Goal: Task Accomplishment & Management: Manage account settings

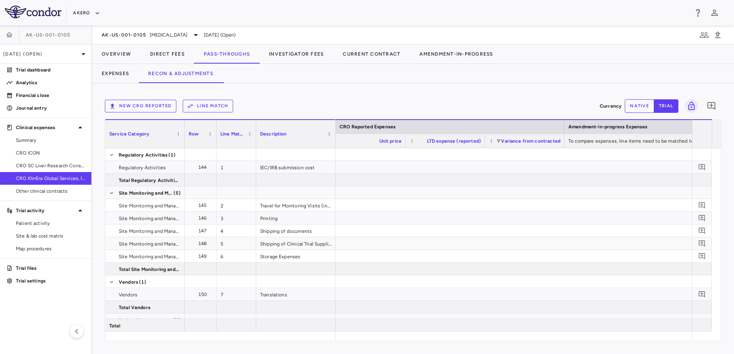
scroll to position [0, 1260]
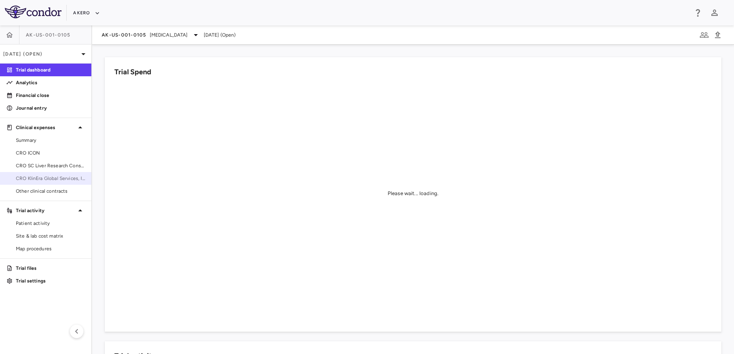
click at [55, 181] on span "CRO KlinEra Global Services, Inc" at bounding box center [50, 178] width 69 height 7
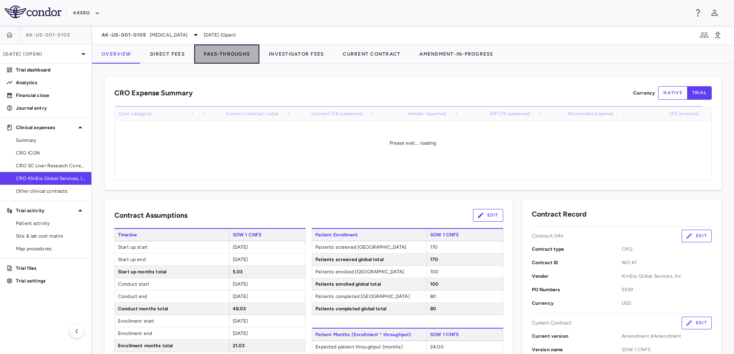
click at [210, 53] on button "Pass-Throughs" at bounding box center [226, 53] width 65 height 19
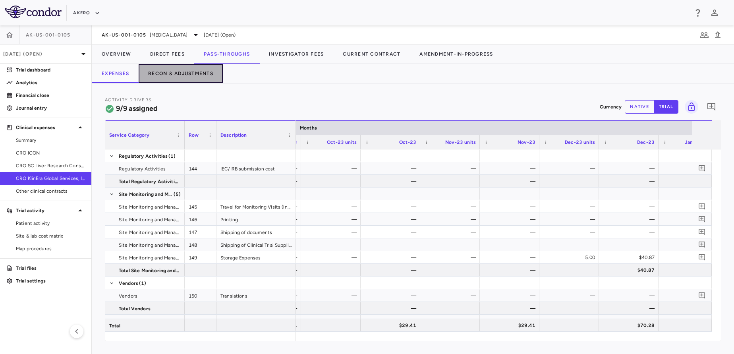
click at [178, 73] on button "Recon & Adjustments" at bounding box center [181, 73] width 84 height 19
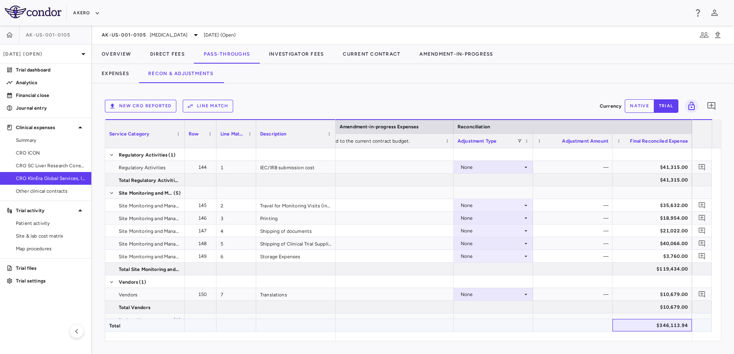
click at [639, 324] on div "$346,113.94" at bounding box center [653, 325] width 68 height 13
click at [165, 54] on button "Direct Fees" at bounding box center [168, 53] width 54 height 19
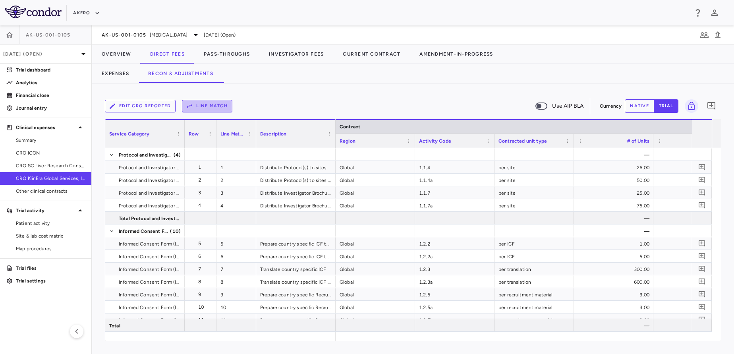
click at [205, 109] on button "Line Match" at bounding box center [207, 106] width 50 height 13
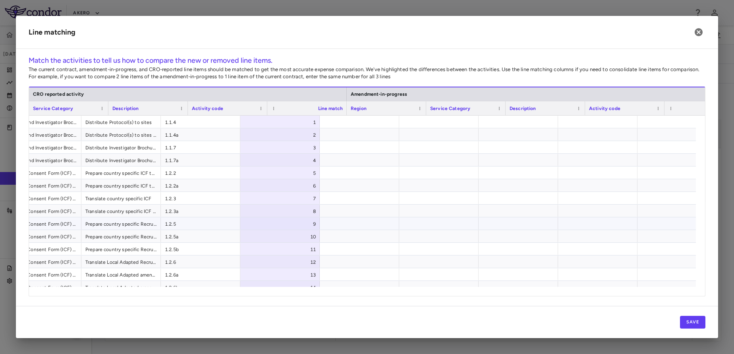
scroll to position [0, 504]
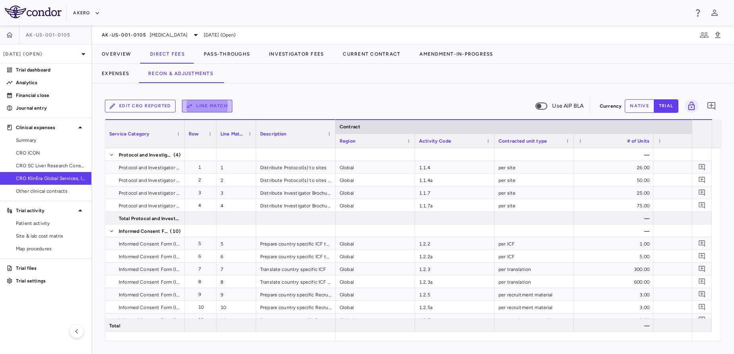
click at [207, 110] on button "Line Match" at bounding box center [207, 106] width 50 height 13
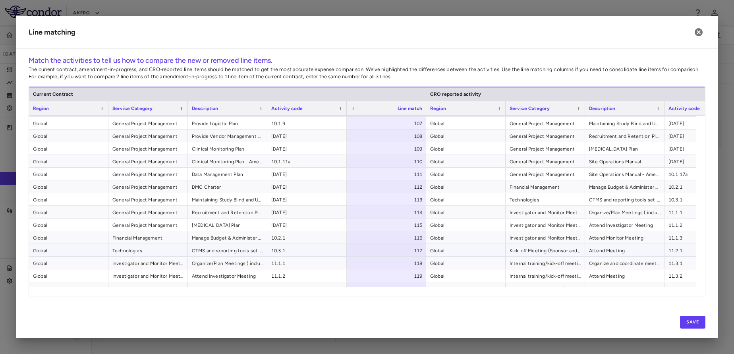
scroll to position [1646, 0]
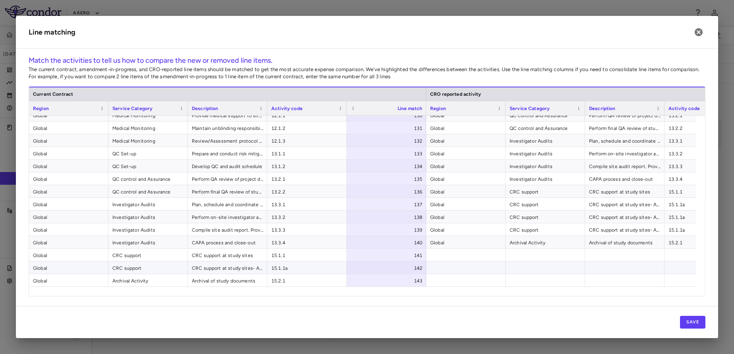
click at [331, 275] on span "15.2.1" at bounding box center [306, 280] width 71 height 13
click at [310, 271] on span "15.1.1a" at bounding box center [306, 268] width 71 height 13
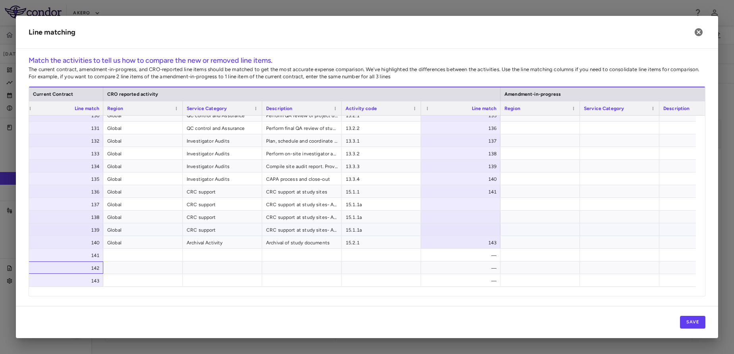
scroll to position [0, 377]
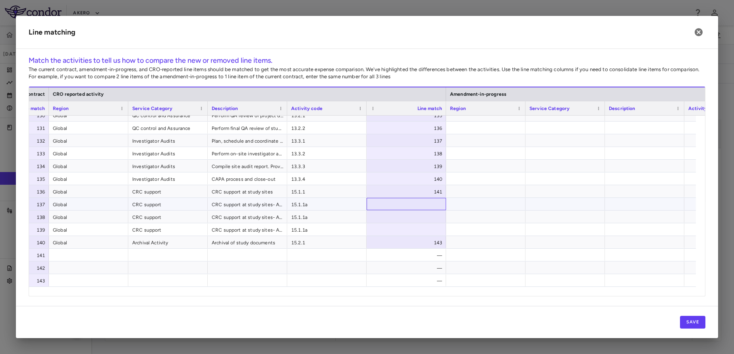
click at [390, 202] on div at bounding box center [406, 204] width 79 height 12
click at [390, 202] on input "number" at bounding box center [412, 204] width 67 height 13
type input "***"
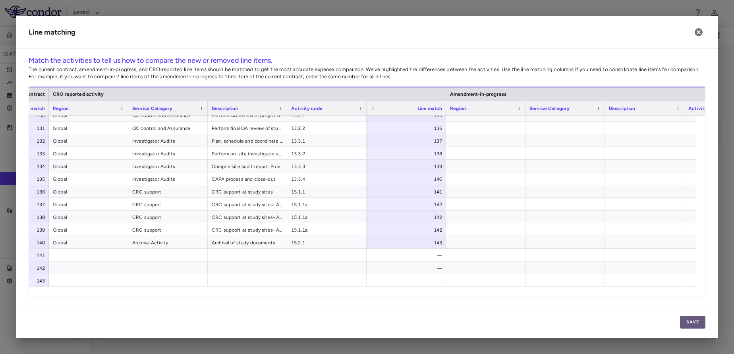
click at [690, 327] on button "Save" at bounding box center [692, 322] width 25 height 13
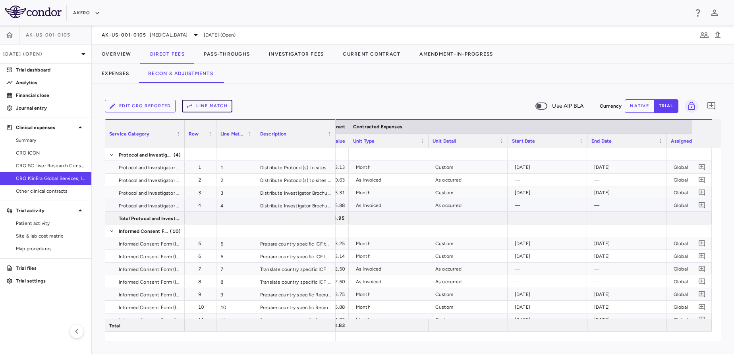
scroll to position [0, 463]
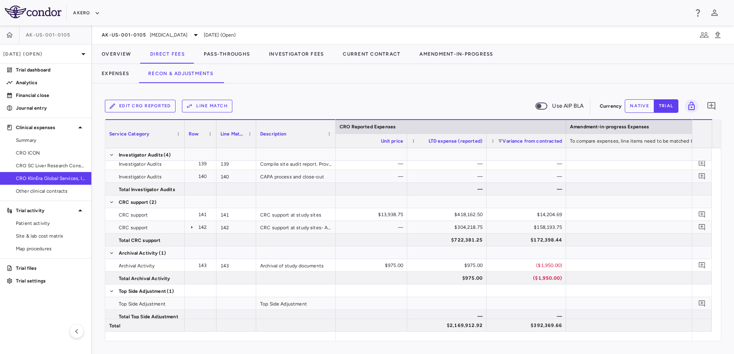
drag, startPoint x: 488, startPoint y: 353, endPoint x: 723, endPoint y: 4, distance: 420.5
click at [723, 4] on div "Akero" at bounding box center [367, 12] width 734 height 25
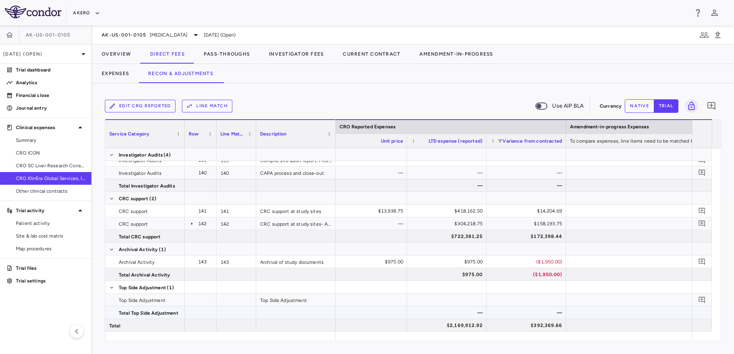
scroll to position [0, 1178]
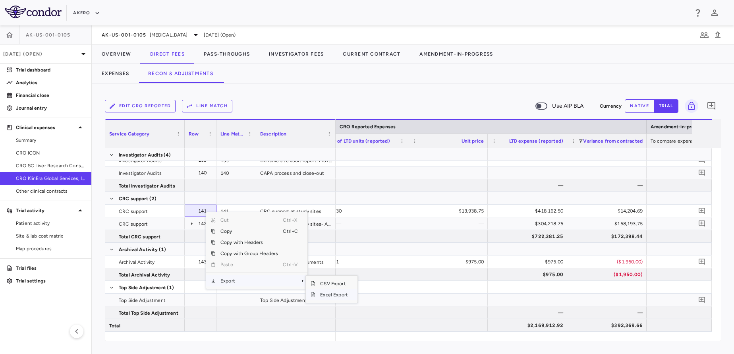
click at [336, 293] on span "Excel Export" at bounding box center [333, 294] width 37 height 11
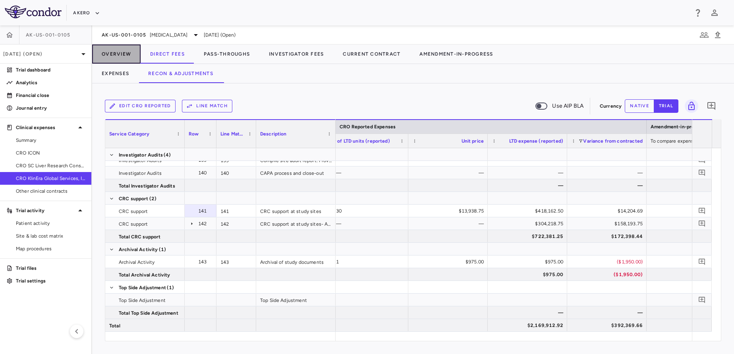
click at [117, 54] on button "Overview" at bounding box center [116, 53] width 48 height 19
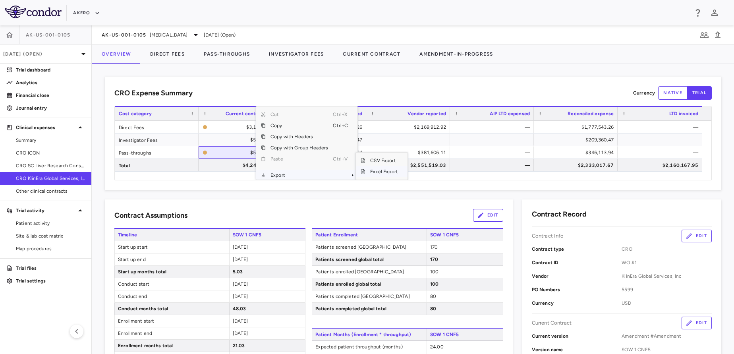
click at [377, 171] on span "Excel Export" at bounding box center [383, 171] width 37 height 11
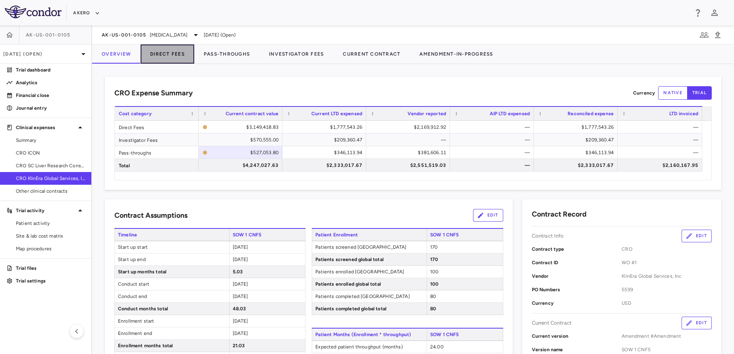
click at [186, 58] on button "Direct Fees" at bounding box center [168, 53] width 54 height 19
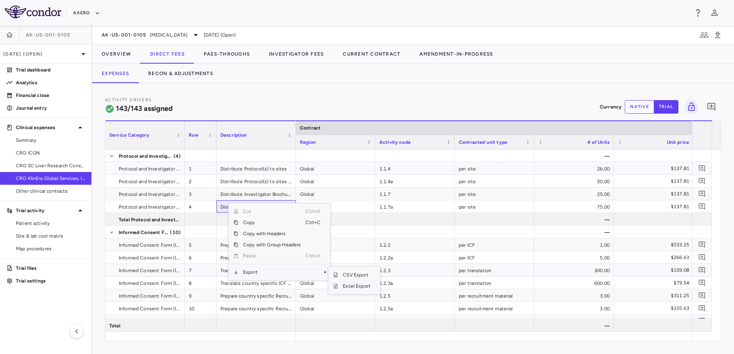
click at [347, 288] on span "Excel Export" at bounding box center [356, 285] width 37 height 11
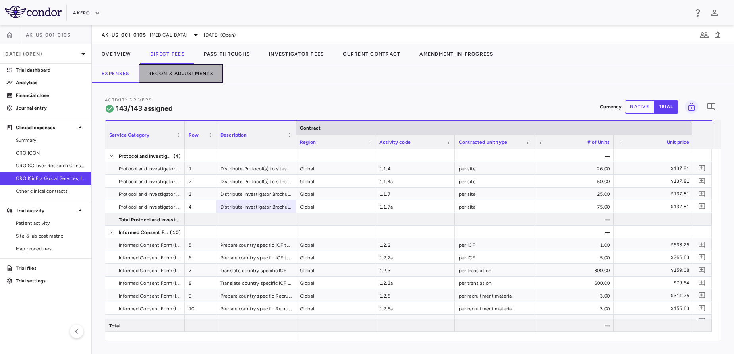
click at [189, 70] on button "Recon & Adjustments" at bounding box center [181, 73] width 84 height 19
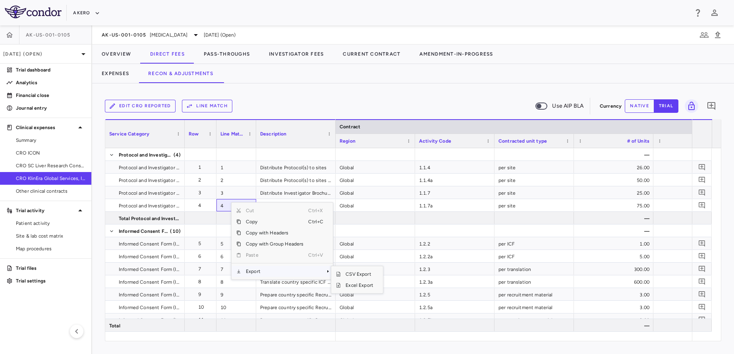
click at [276, 269] on span "Export" at bounding box center [274, 271] width 67 height 11
click at [352, 282] on span "Excel Export" at bounding box center [359, 285] width 37 height 11
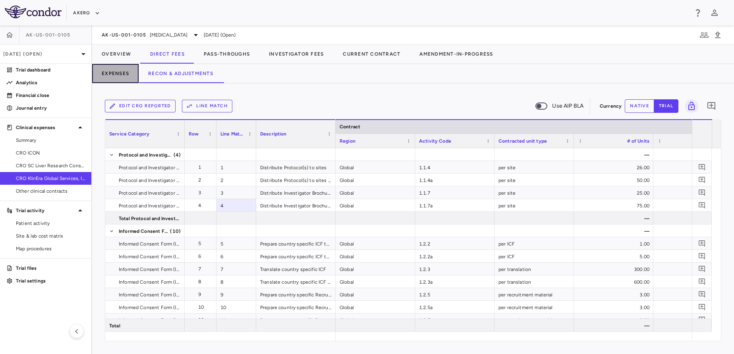
click at [124, 74] on button "Expenses" at bounding box center [115, 73] width 46 height 19
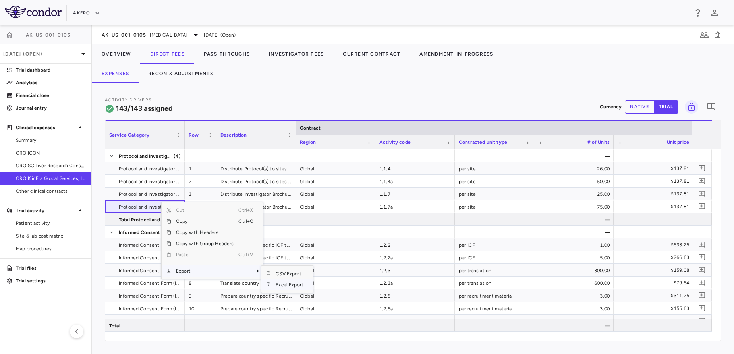
click at [284, 287] on span "Excel Export" at bounding box center [289, 284] width 37 height 11
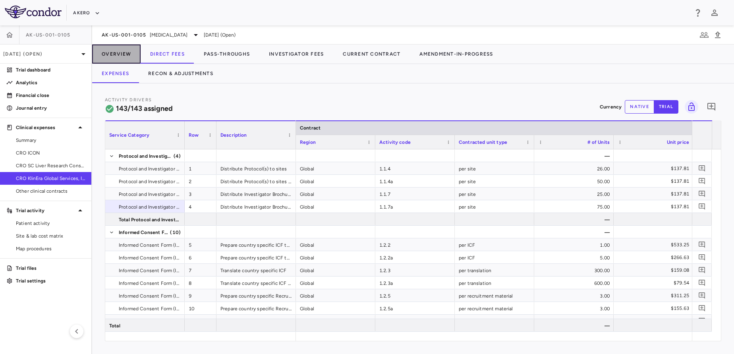
click at [128, 52] on button "Overview" at bounding box center [116, 53] width 48 height 19
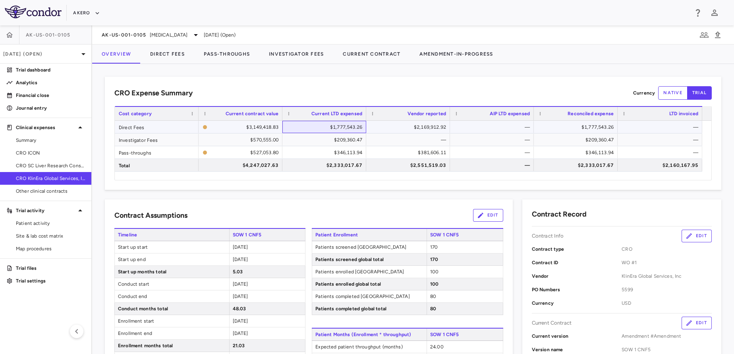
click at [354, 127] on div "$1,777,543.26" at bounding box center [325, 127] width 73 height 13
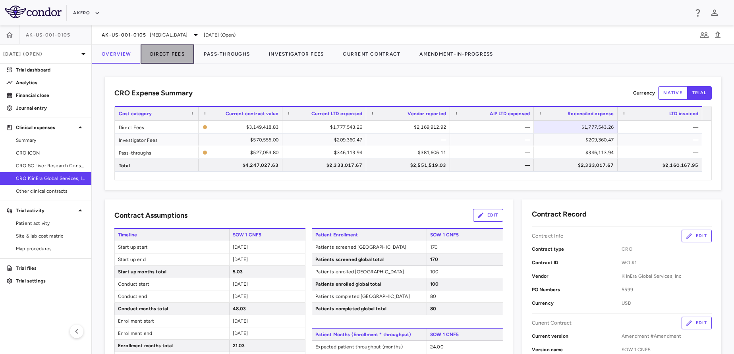
click at [183, 54] on button "Direct Fees" at bounding box center [168, 53] width 54 height 19
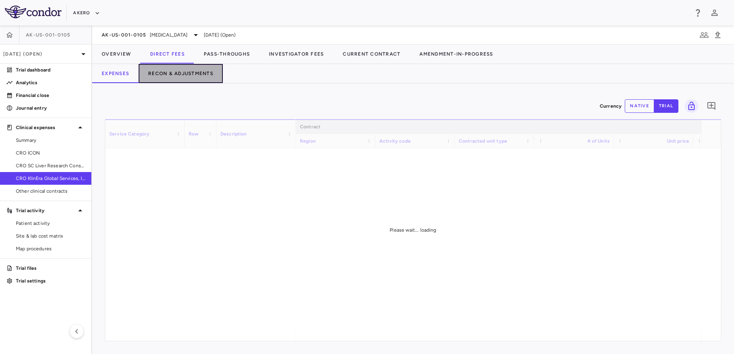
click at [195, 73] on button "Recon & Adjustments" at bounding box center [181, 73] width 84 height 19
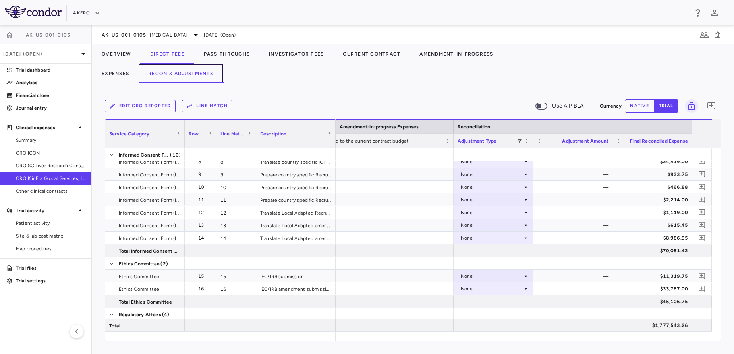
scroll to position [120, 0]
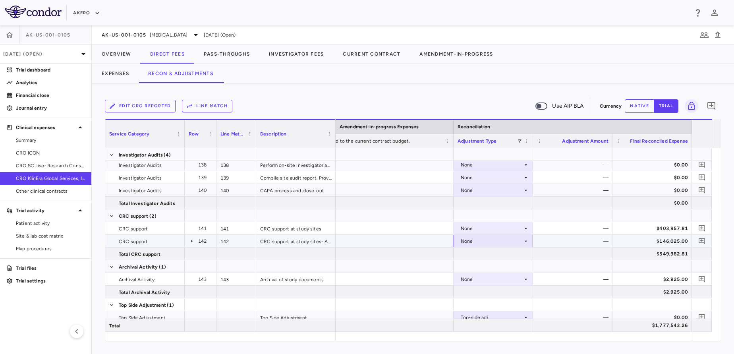
click at [475, 242] on div "None" at bounding box center [492, 241] width 62 height 13
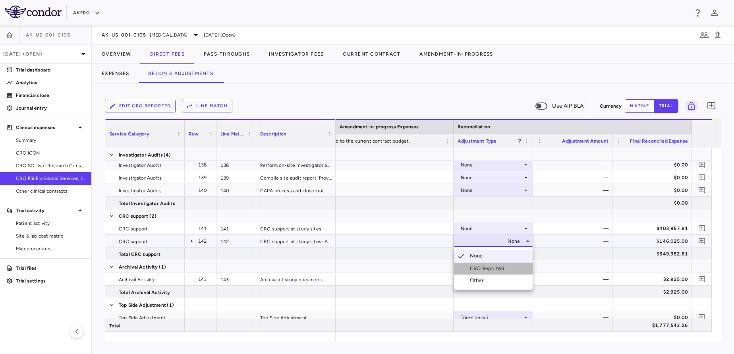
click at [481, 272] on li "CRO Reported" at bounding box center [493, 268] width 79 height 12
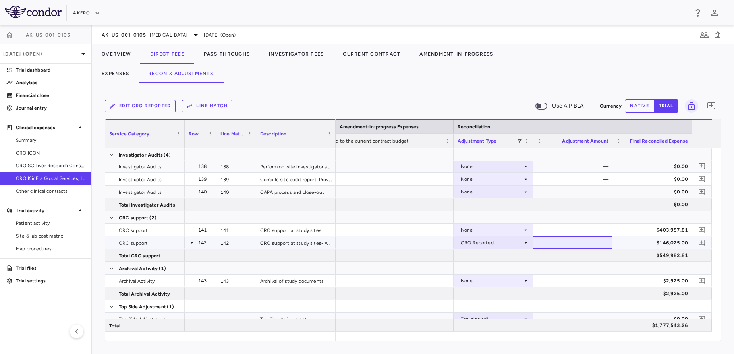
click at [578, 246] on div "—" at bounding box center [574, 242] width 68 height 13
click at [125, 74] on button "Expenses" at bounding box center [115, 73] width 46 height 19
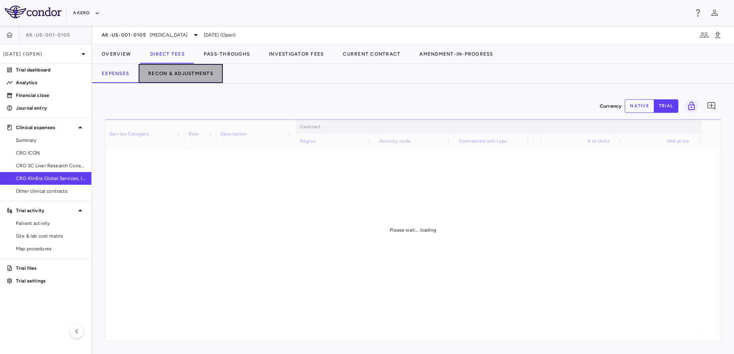
click at [199, 71] on button "Recon & Adjustments" at bounding box center [181, 73] width 84 height 19
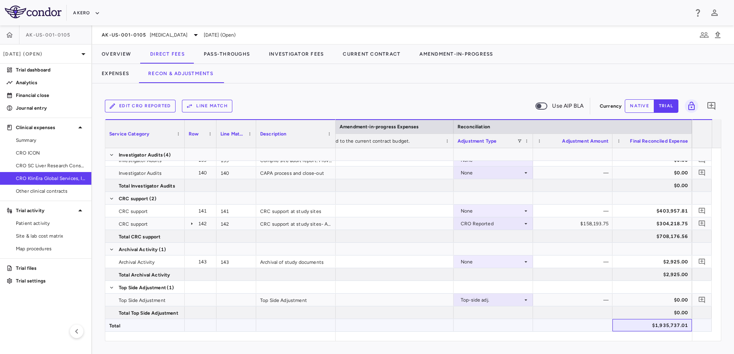
click at [643, 327] on div "$1,935,737.01" at bounding box center [653, 325] width 68 height 13
click at [119, 58] on button "Overview" at bounding box center [116, 53] width 48 height 19
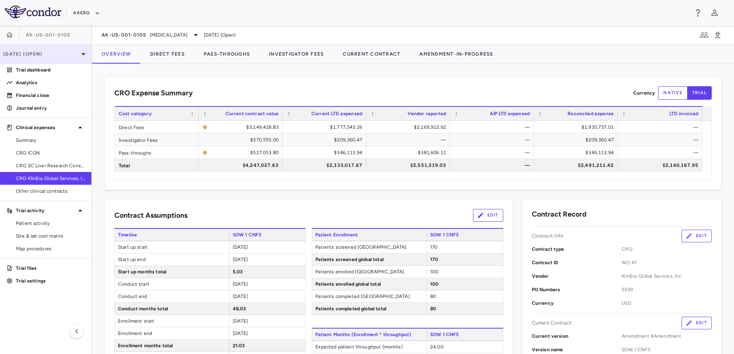
click at [70, 60] on div "[DATE] (Open)" at bounding box center [45, 53] width 91 height 19
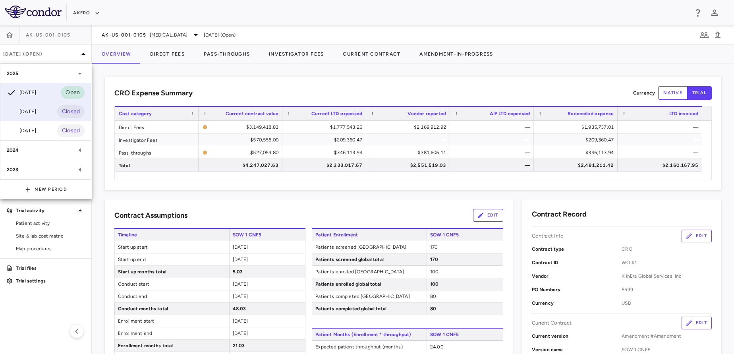
click at [51, 114] on div "[DATE] Closed" at bounding box center [45, 111] width 91 height 19
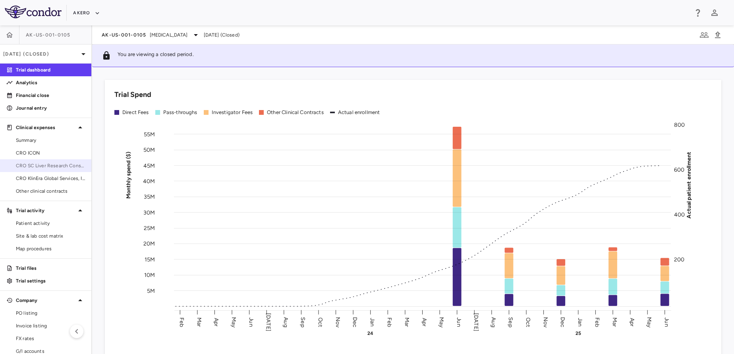
click at [46, 167] on span "CRO SC Liver Research Consortium LLC" at bounding box center [50, 165] width 69 height 7
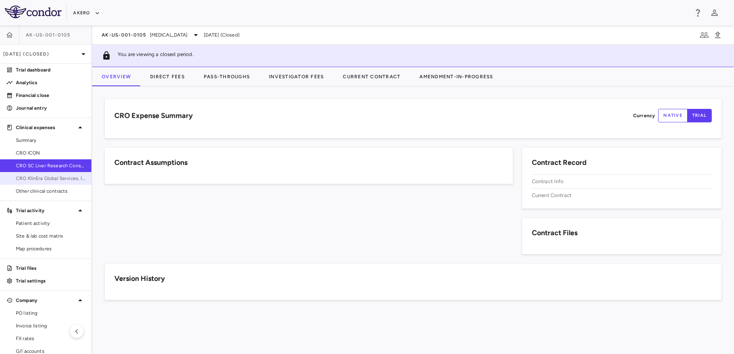
click at [46, 178] on span "CRO KlinEra Global Services, Inc" at bounding box center [50, 178] width 69 height 7
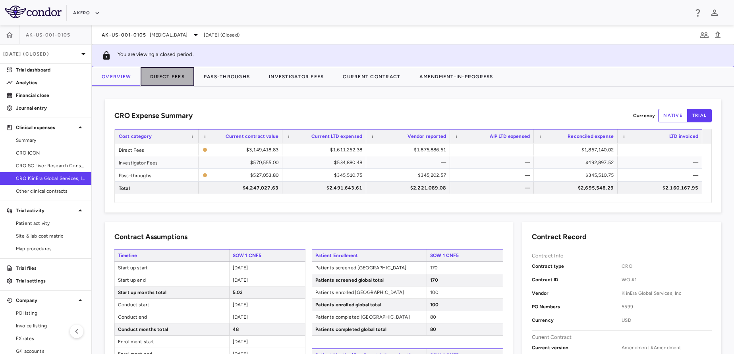
click at [174, 74] on button "Direct Fees" at bounding box center [168, 76] width 54 height 19
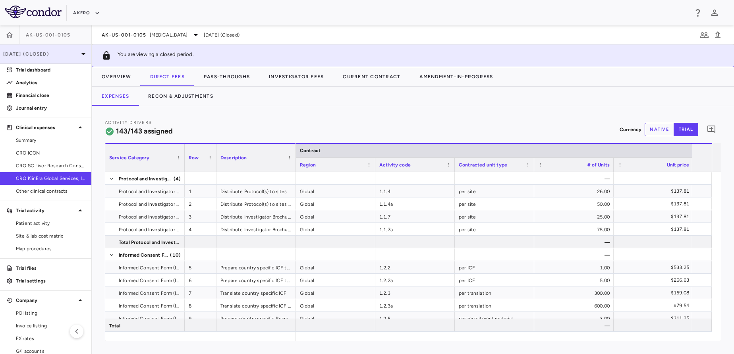
click at [43, 46] on div "[DATE] (Closed)" at bounding box center [45, 53] width 91 height 19
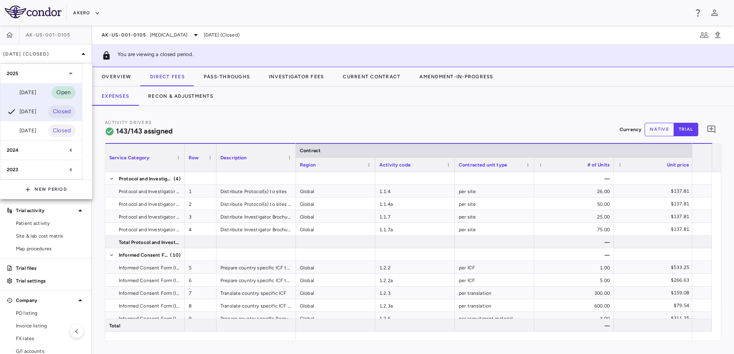
click at [51, 94] on div "[DATE] Open" at bounding box center [40, 92] width 81 height 19
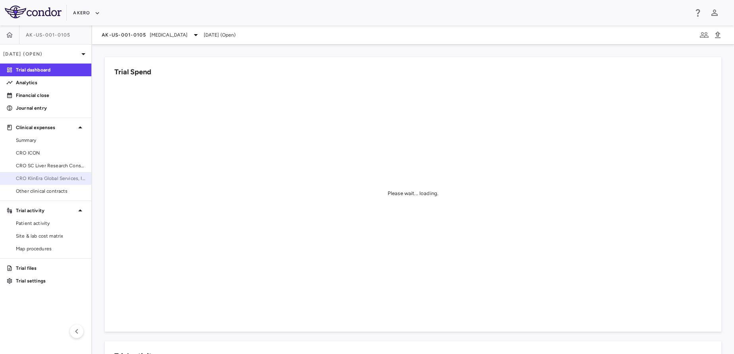
click at [54, 179] on span "CRO KlinEra Global Services, Inc" at bounding box center [50, 178] width 69 height 7
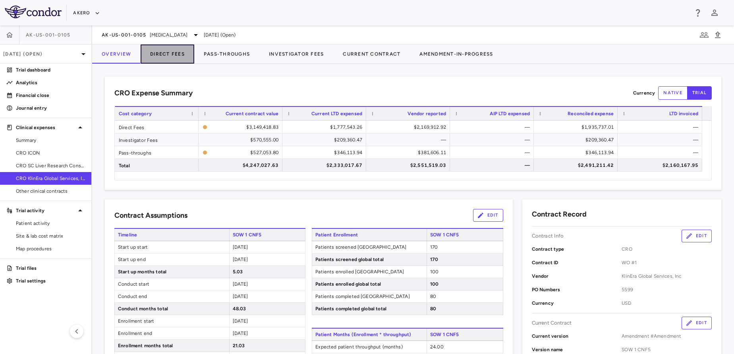
click at [164, 51] on button "Direct Fees" at bounding box center [168, 53] width 54 height 19
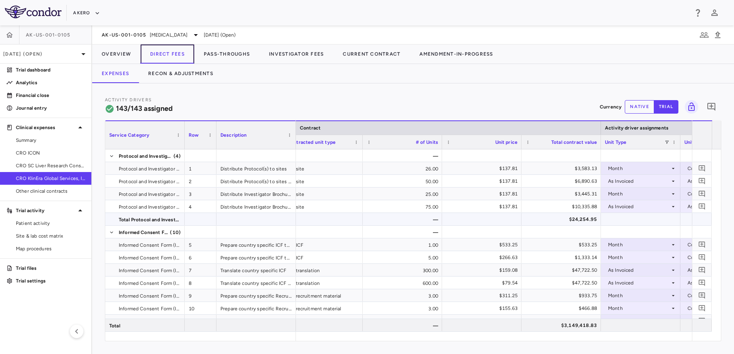
scroll to position [0, 235]
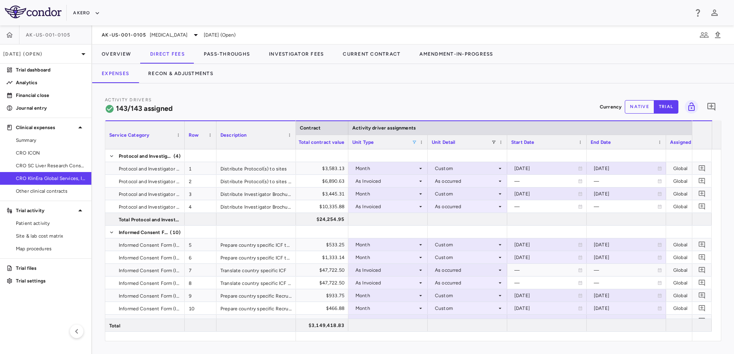
click at [414, 141] on span at bounding box center [414, 142] width 5 height 5
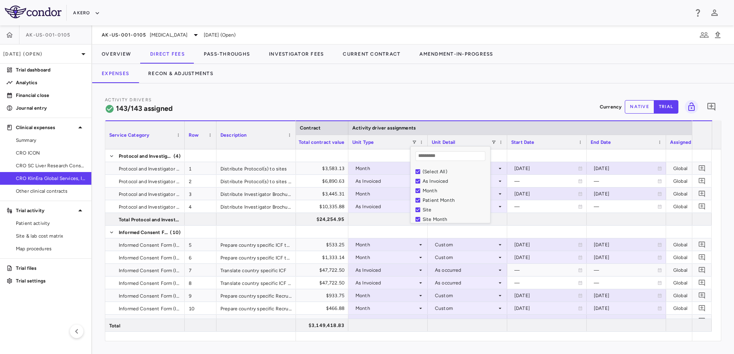
click at [434, 172] on div "(Select All)" at bounding box center [454, 172] width 65 height 6
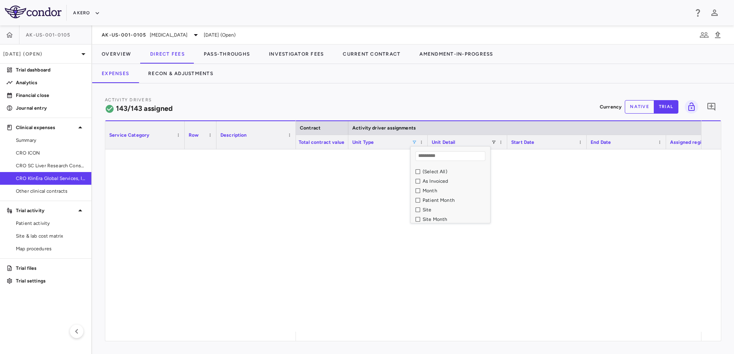
click at [433, 180] on div "As Invoiced" at bounding box center [454, 181] width 65 height 6
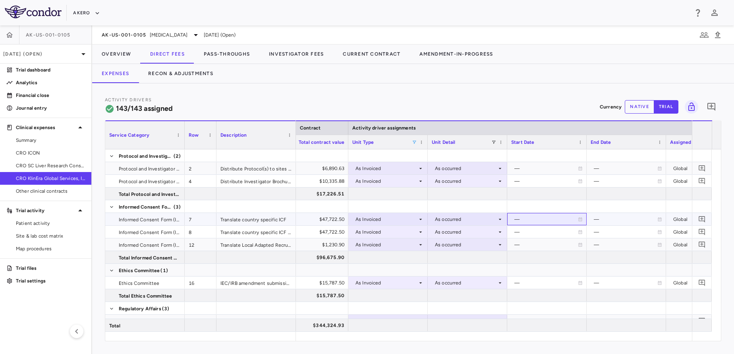
click at [529, 214] on div "—" at bounding box center [546, 219] width 64 height 13
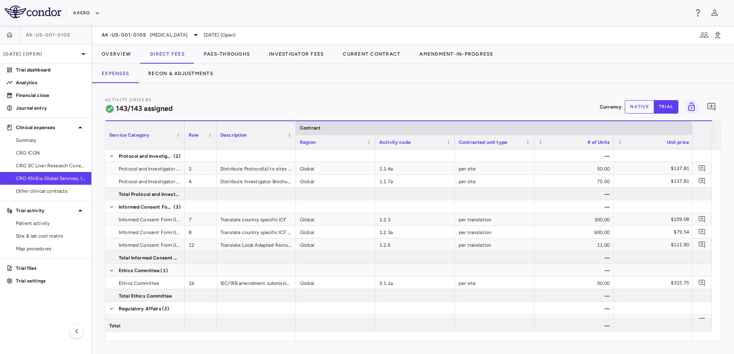
click at [448, 143] on span at bounding box center [448, 142] width 5 height 5
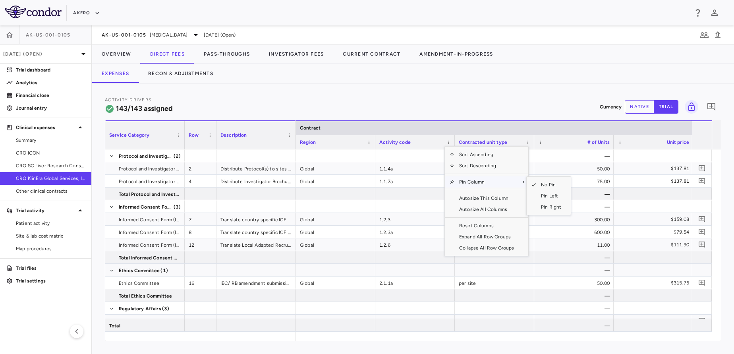
click at [466, 180] on span "Pin Column" at bounding box center [486, 181] width 64 height 11
click at [543, 197] on span "Pin Left" at bounding box center [551, 195] width 30 height 11
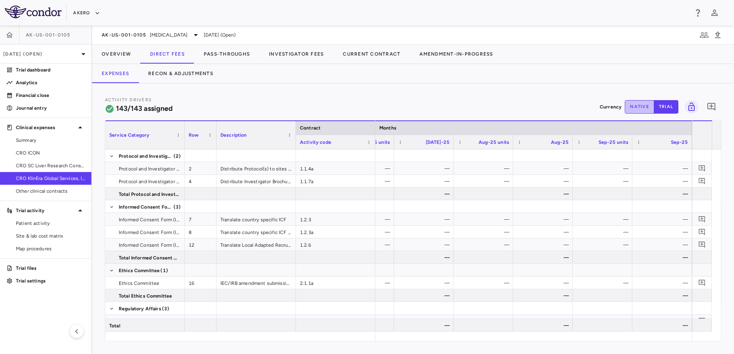
click at [633, 107] on button "native" at bounding box center [639, 107] width 29 height 14
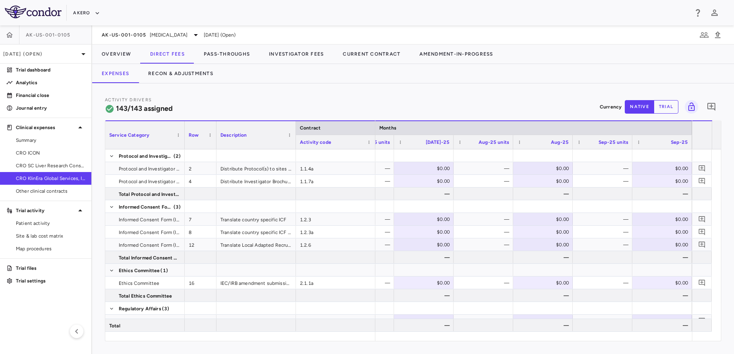
type button "native"
click at [594, 163] on div "—" at bounding box center [604, 168] width 48 height 13
click at [179, 74] on button "Recon & Adjustments" at bounding box center [181, 73] width 84 height 19
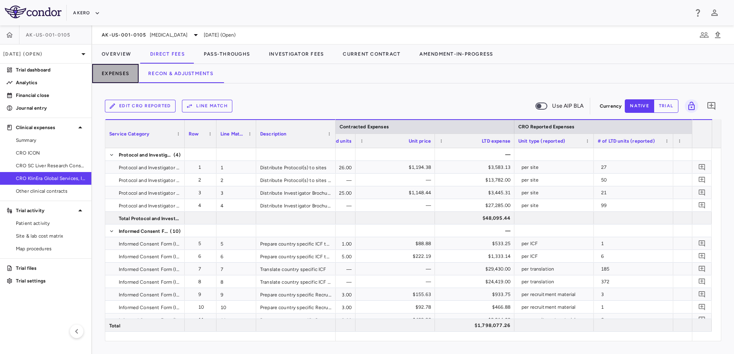
click at [111, 71] on button "Expenses" at bounding box center [115, 73] width 46 height 19
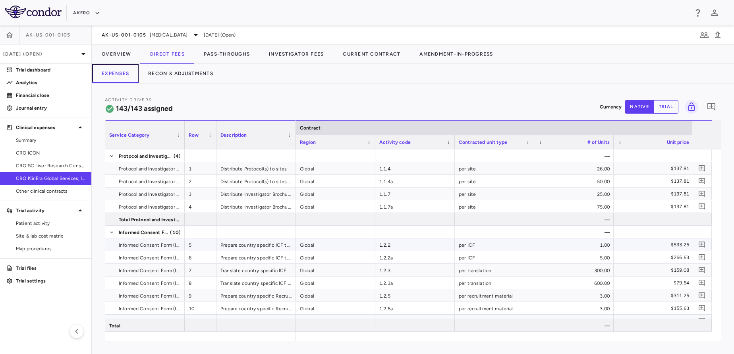
scroll to position [0, 23]
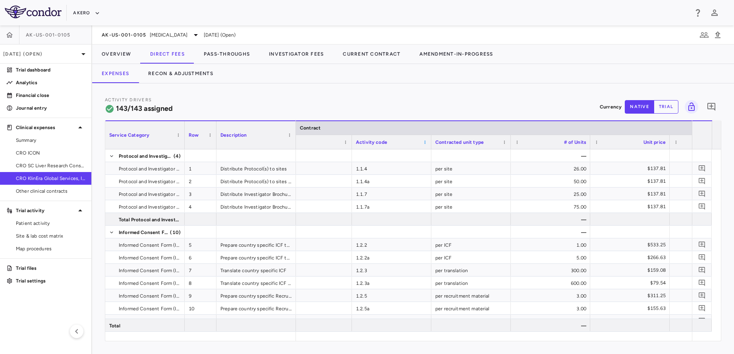
click at [426, 141] on span at bounding box center [424, 142] width 5 height 5
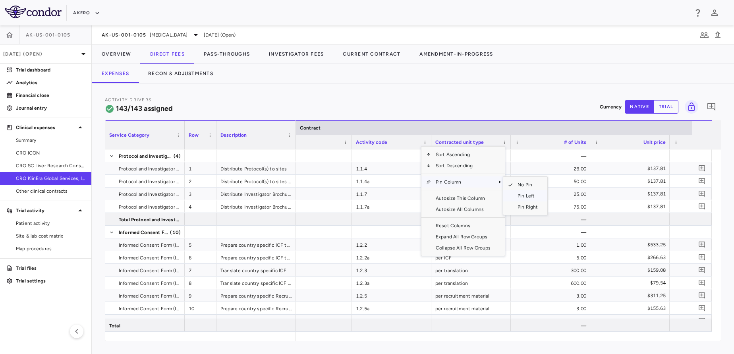
click at [512, 195] on span "SubMenu" at bounding box center [508, 195] width 10 height 11
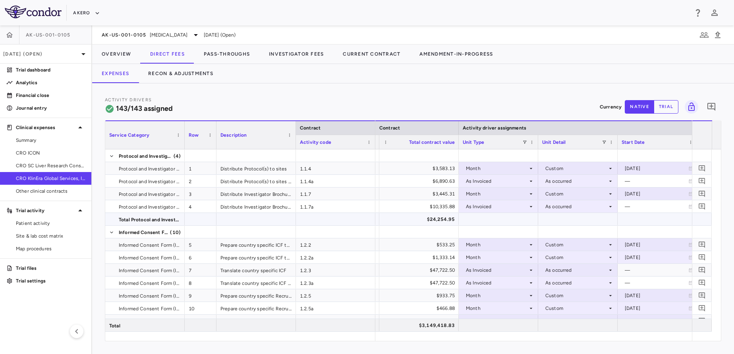
scroll to position [0, 325]
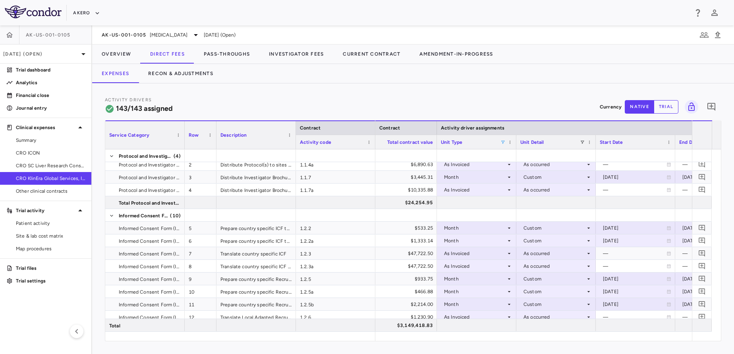
click at [502, 141] on span at bounding box center [502, 142] width 5 height 5
click at [509, 172] on div "(Select All)" at bounding box center [541, 172] width 75 height 10
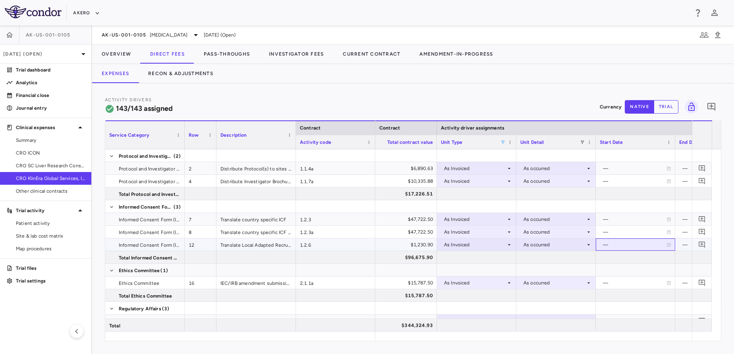
click at [598, 249] on div "—" at bounding box center [635, 244] width 79 height 12
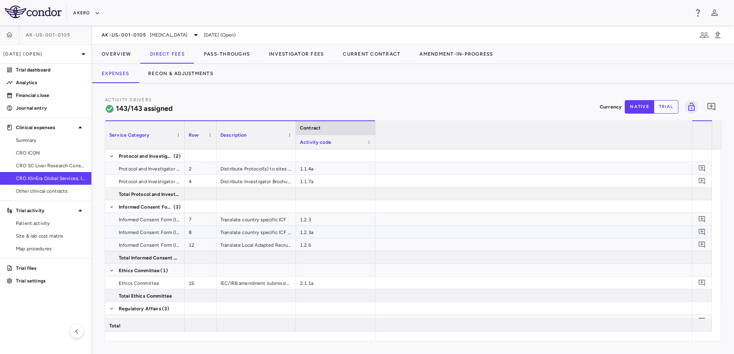
scroll to position [0, 4230]
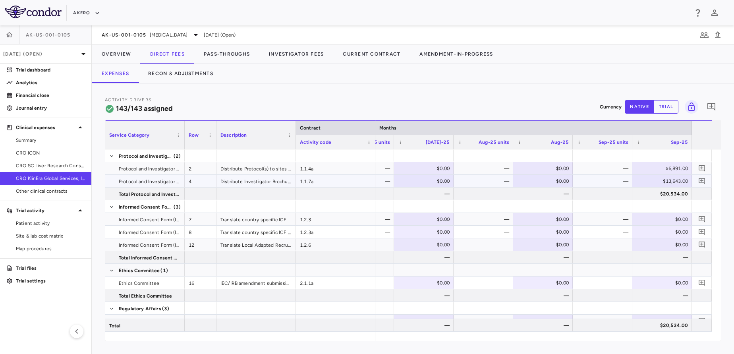
click at [615, 180] on div "—" at bounding box center [604, 181] width 48 height 13
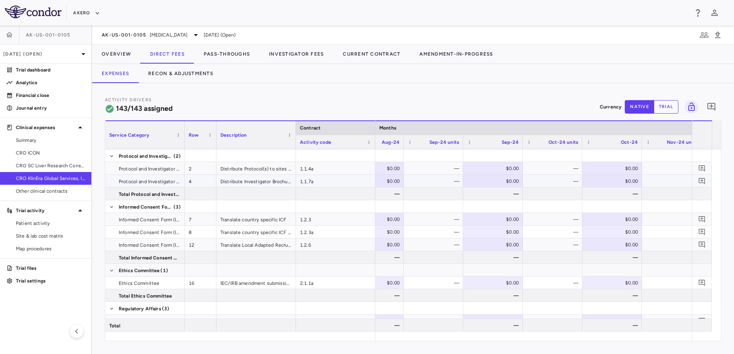
scroll to position [0, 0]
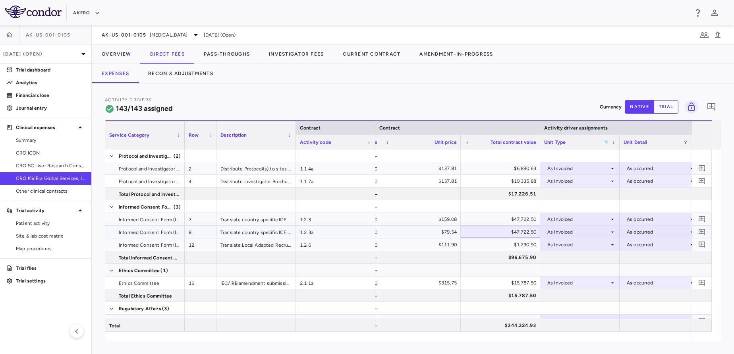
click at [516, 235] on div "$47,722.50" at bounding box center [502, 232] width 68 height 13
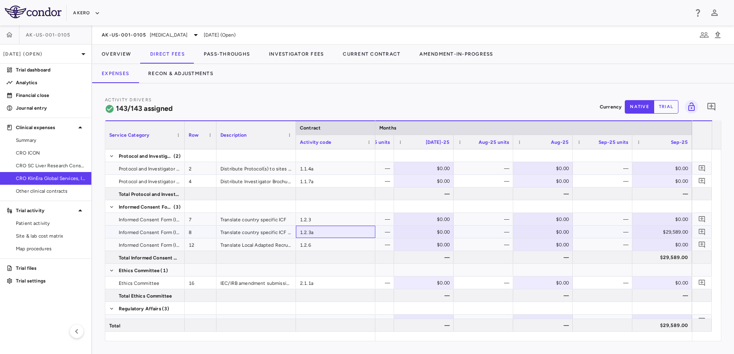
click at [325, 232] on div "1.2.3a" at bounding box center [335, 232] width 79 height 12
click at [319, 230] on div "1.2.3a" at bounding box center [335, 232] width 79 height 12
type input "*"
type input "****"
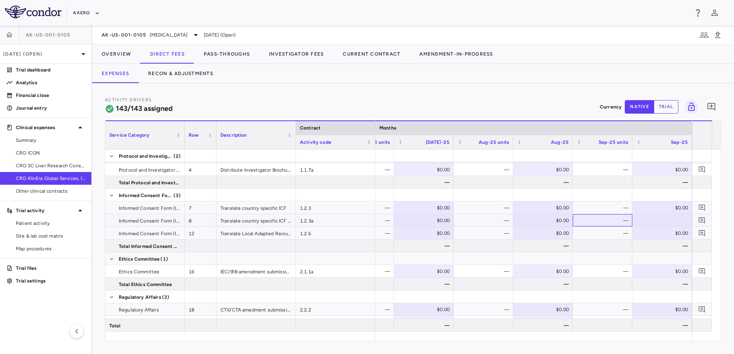
click at [604, 218] on div "—" at bounding box center [604, 220] width 48 height 13
type input "****"
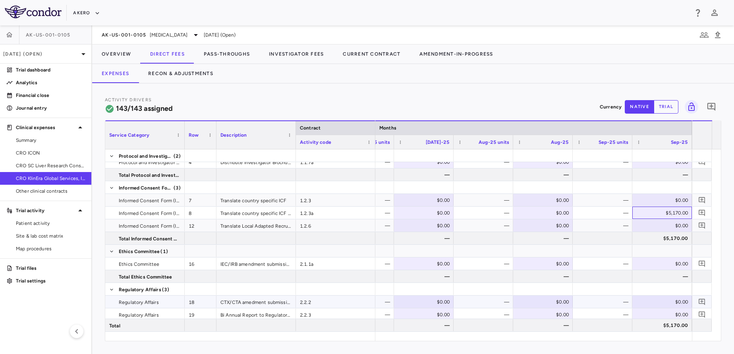
scroll to position [20, 0]
click at [617, 267] on div "—" at bounding box center [604, 263] width 48 height 13
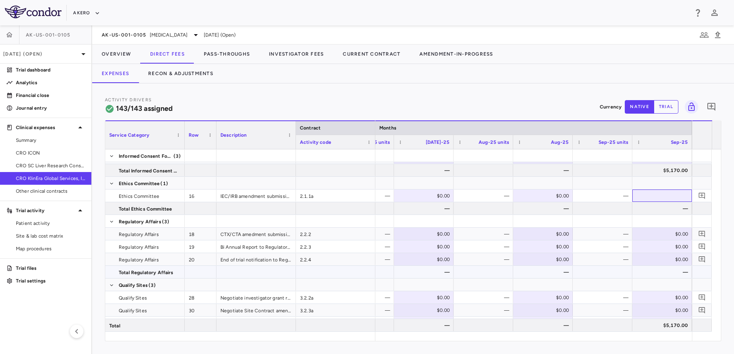
scroll to position [88, 0]
click at [609, 199] on div "—" at bounding box center [604, 195] width 48 height 13
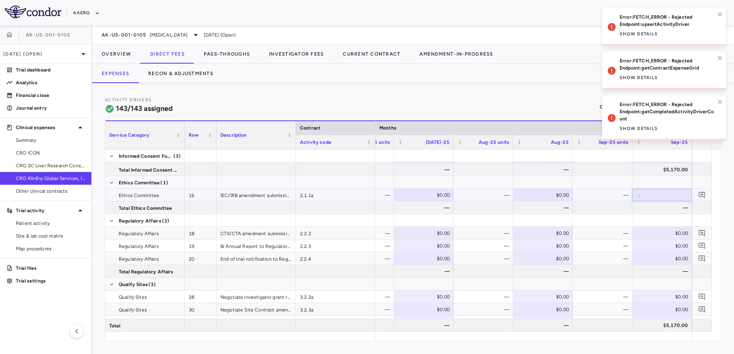
type input "****"
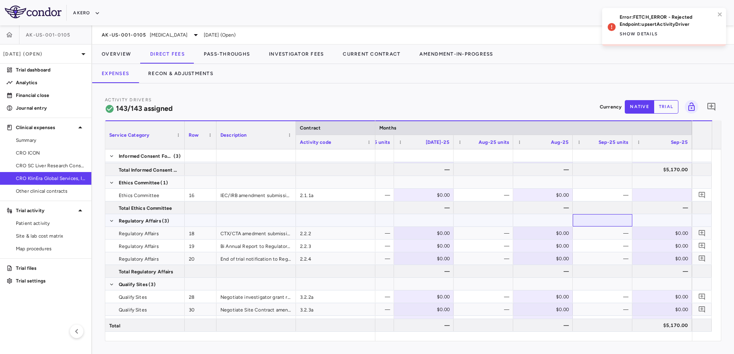
click at [607, 215] on div at bounding box center [603, 220] width 52 height 12
click at [613, 29] on icon at bounding box center [612, 27] width 8 height 8
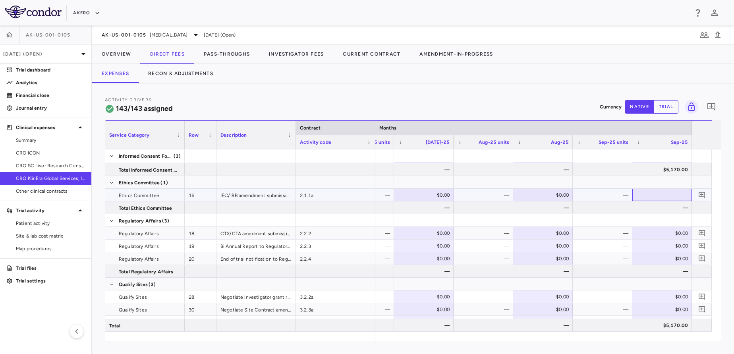
click at [664, 197] on div at bounding box center [662, 195] width 52 height 12
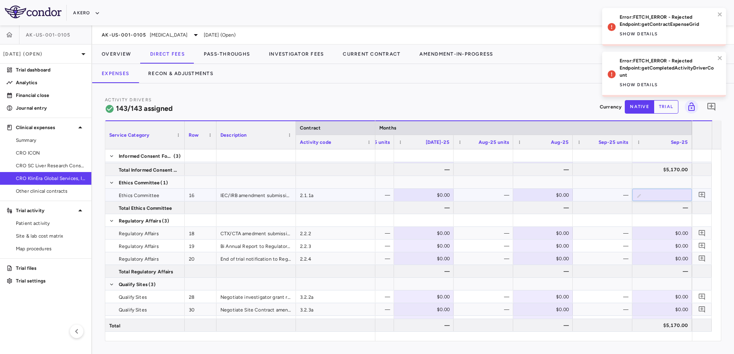
click at [664, 197] on input "number" at bounding box center [667, 195] width 47 height 13
click at [626, 83] on button "Show details" at bounding box center [638, 85] width 38 height 13
click at [554, 83] on div "Expenses Recon & Adjustments" at bounding box center [413, 73] width 642 height 19
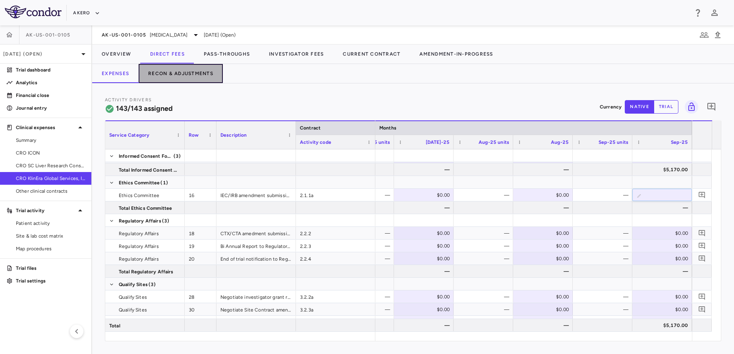
click at [193, 75] on button "Recon & Adjustments" at bounding box center [181, 73] width 84 height 19
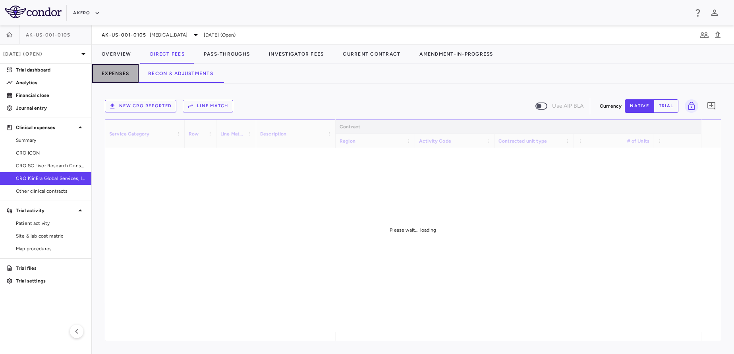
click at [115, 75] on button "Expenses" at bounding box center [115, 73] width 46 height 19
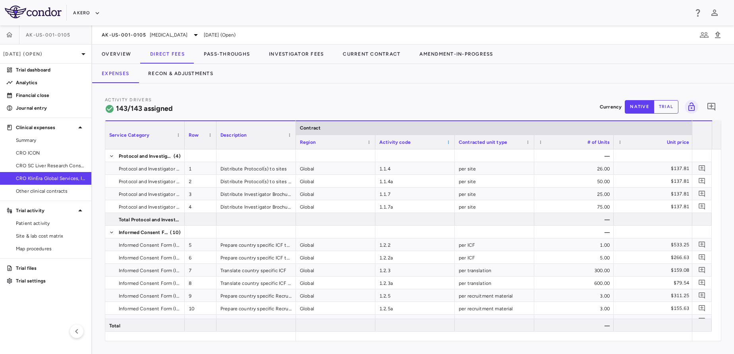
click at [446, 140] on span at bounding box center [448, 142] width 5 height 5
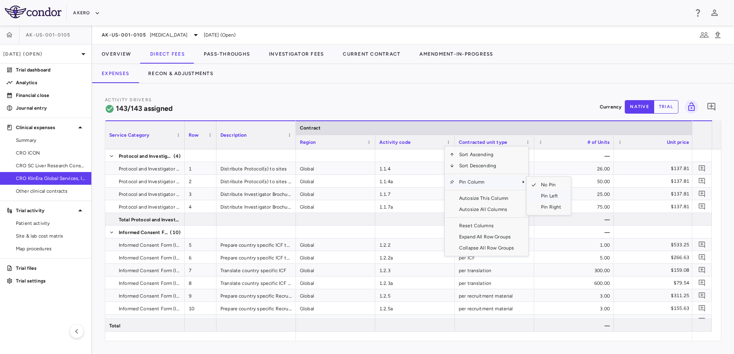
click at [541, 194] on span "Pin Left" at bounding box center [551, 195] width 30 height 11
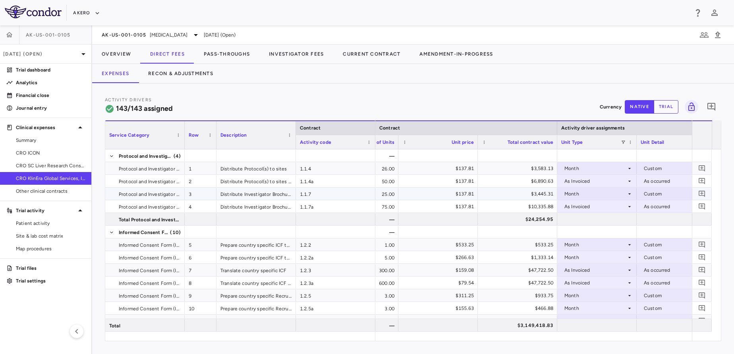
scroll to position [0, 238]
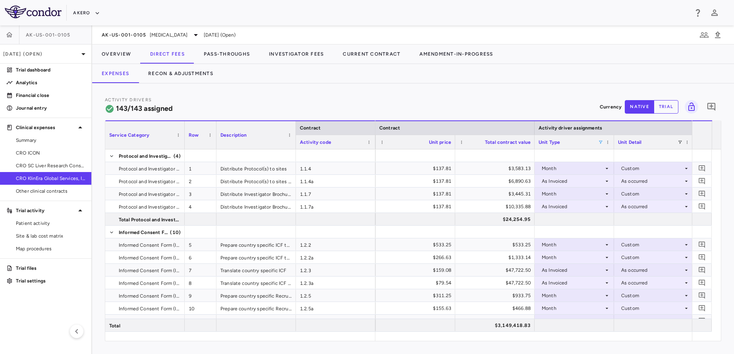
click at [600, 140] on span at bounding box center [600, 142] width 5 height 5
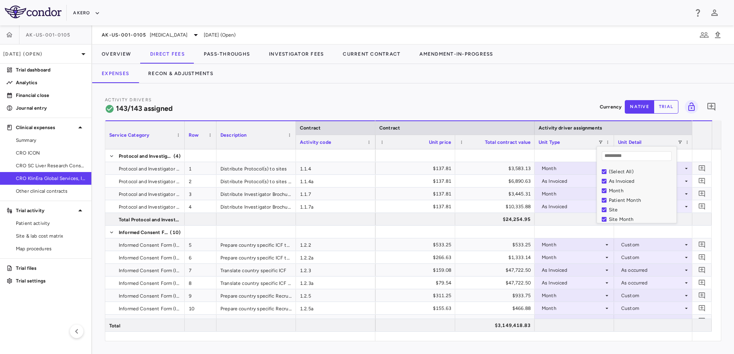
click at [624, 172] on div "(Select All)" at bounding box center [641, 172] width 65 height 6
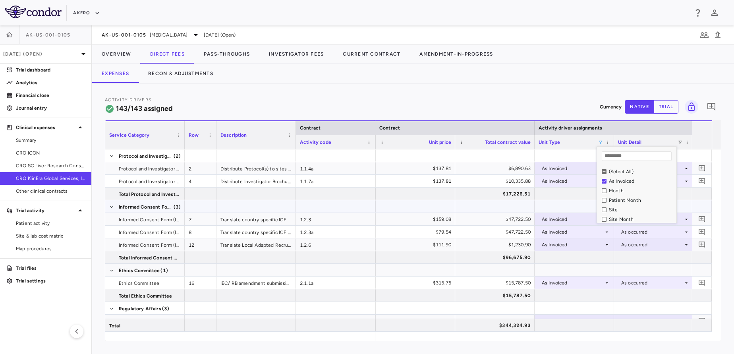
click at [544, 206] on div at bounding box center [573, 207] width 71 height 12
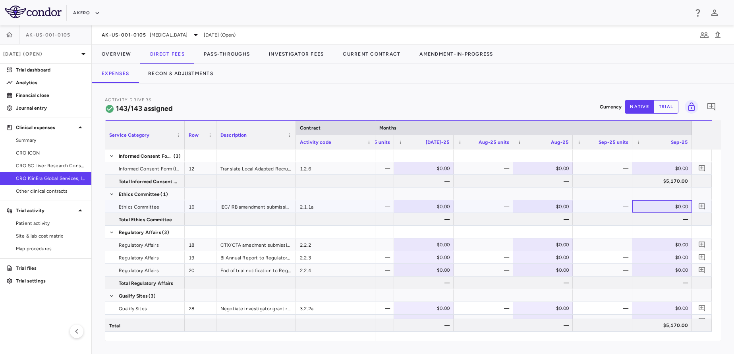
click at [650, 211] on div "$0.00" at bounding box center [663, 206] width 48 height 13
click at [650, 211] on input "number" at bounding box center [667, 207] width 47 height 13
type input "****"
click at [656, 204] on div "$8,208.00" at bounding box center [663, 206] width 48 height 13
click at [656, 204] on input "****" at bounding box center [667, 207] width 47 height 13
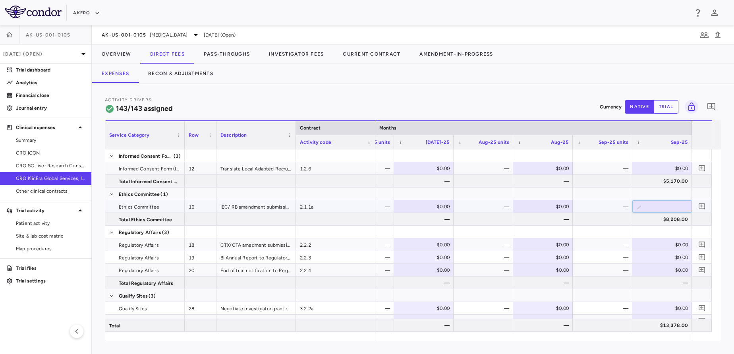
type input "****"
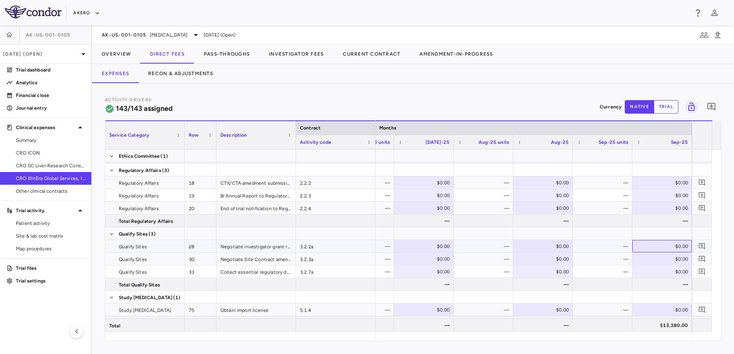
click at [661, 249] on div "$0.00" at bounding box center [663, 246] width 48 height 13
click at [661, 249] on input "number" at bounding box center [667, 246] width 47 height 13
type input "***"
click at [653, 253] on div "$0.00" at bounding box center [663, 259] width 48 height 13
click at [653, 253] on input "number" at bounding box center [667, 259] width 47 height 13
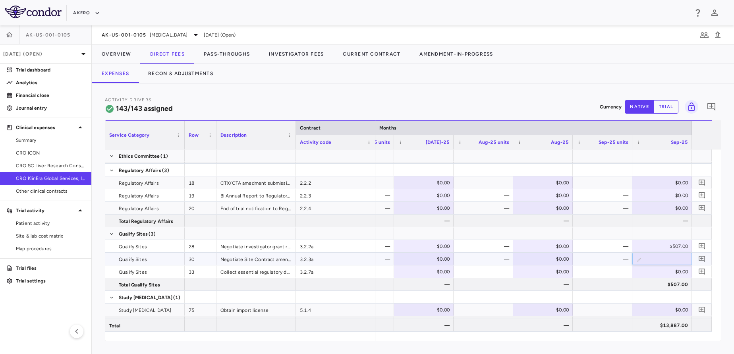
type input "***"
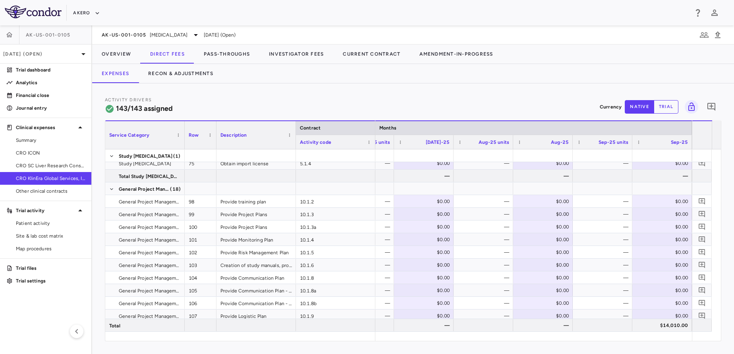
scroll to position [324, 0]
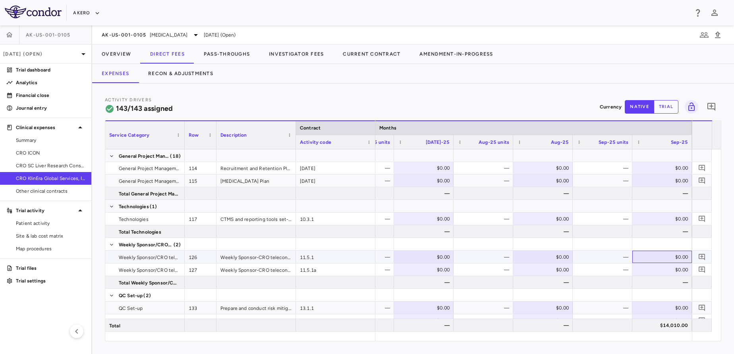
click at [662, 257] on div "$0.00" at bounding box center [663, 257] width 48 height 13
click at [662, 257] on input "number" at bounding box center [667, 257] width 47 height 13
type input "*****"
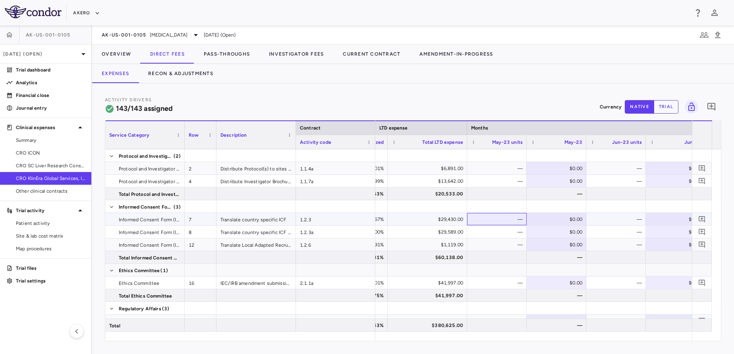
click at [490, 224] on div "—" at bounding box center [498, 219] width 48 height 13
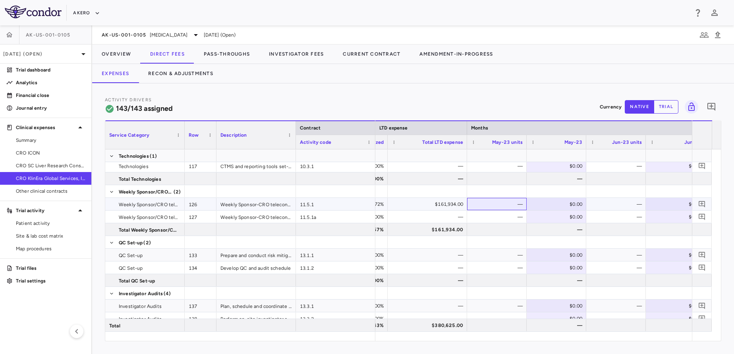
click at [493, 207] on div "—" at bounding box center [498, 204] width 48 height 13
click at [113, 63] on button "Overview" at bounding box center [116, 53] width 48 height 19
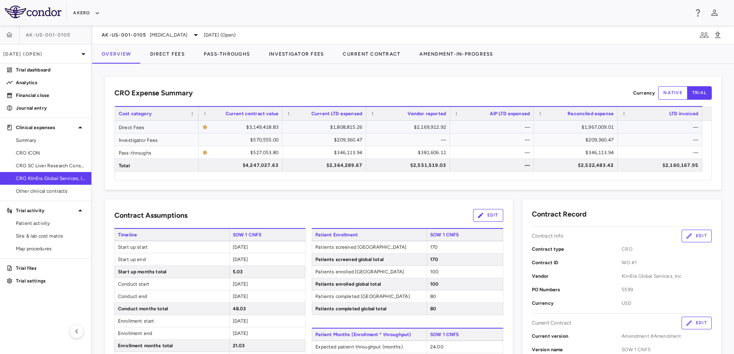
click at [406, 124] on div "Cost category Current contract value Current LTD expensed Vendor reported" at bounding box center [413, 143] width 596 height 74
click at [406, 124] on div "$2,169,912.92" at bounding box center [409, 127] width 73 height 13
click at [368, 256] on span "Patients screened global total" at bounding box center [369, 259] width 114 height 12
click at [441, 277] on div "100" at bounding box center [464, 272] width 76 height 12
click at [430, 269] on span "100" at bounding box center [434, 272] width 8 height 6
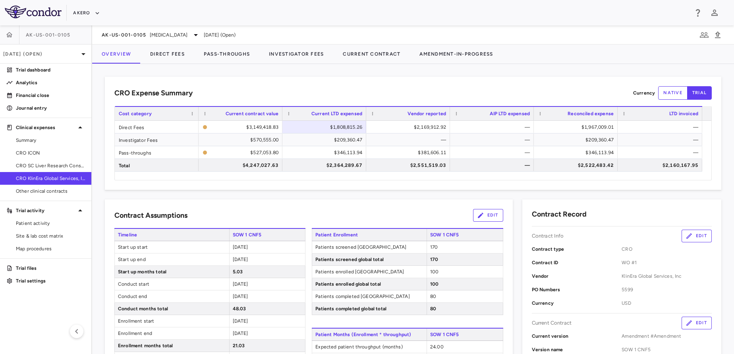
click at [234, 297] on span "[DATE]" at bounding box center [240, 296] width 15 height 6
click at [402, 144] on div "—" at bounding box center [409, 139] width 73 height 13
click at [569, 142] on div "$209,360.47" at bounding box center [577, 139] width 73 height 13
click at [188, 36] on span "[MEDICAL_DATA]" at bounding box center [169, 34] width 38 height 7
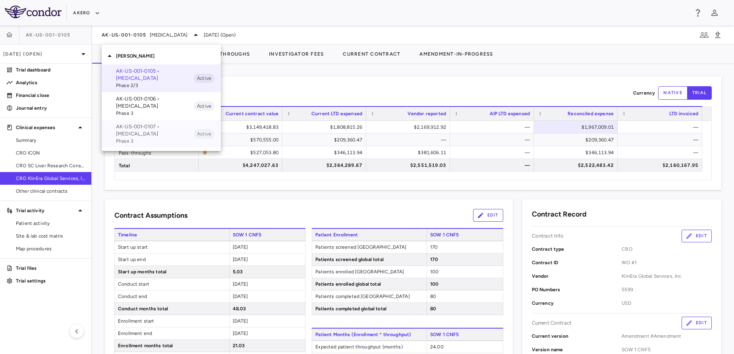
click at [153, 134] on p "AK-US-001-0107 • [MEDICAL_DATA]" at bounding box center [155, 130] width 78 height 14
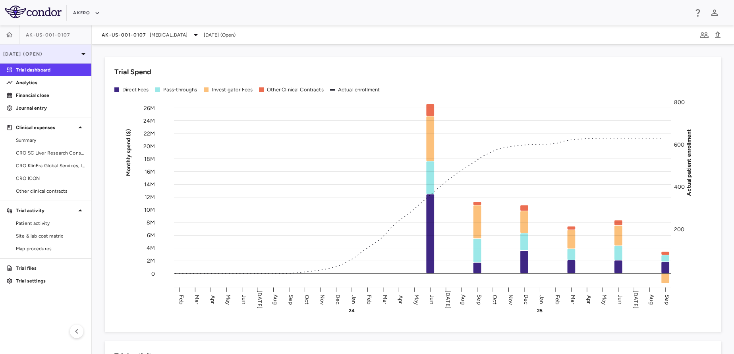
click at [48, 56] on p "[DATE] (Open)" at bounding box center [40, 53] width 75 height 7
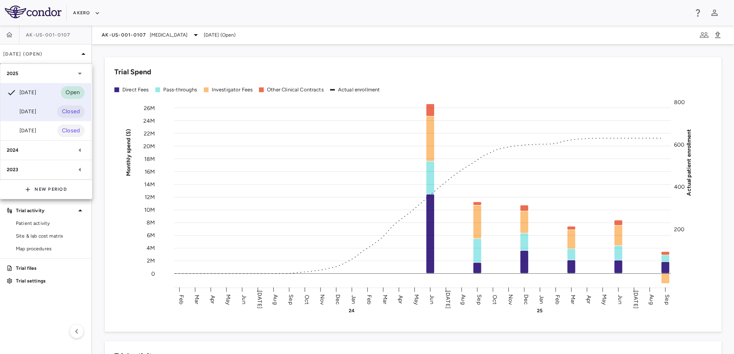
click at [50, 109] on div "[DATE] Closed" at bounding box center [45, 111] width 91 height 19
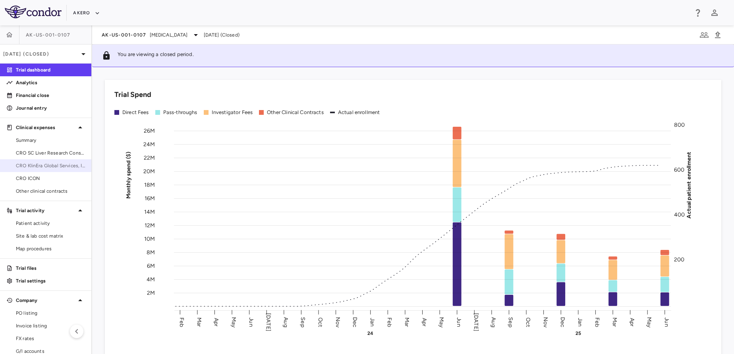
click at [45, 166] on span "CRO KlinEra Global Services, Inc." at bounding box center [50, 165] width 69 height 7
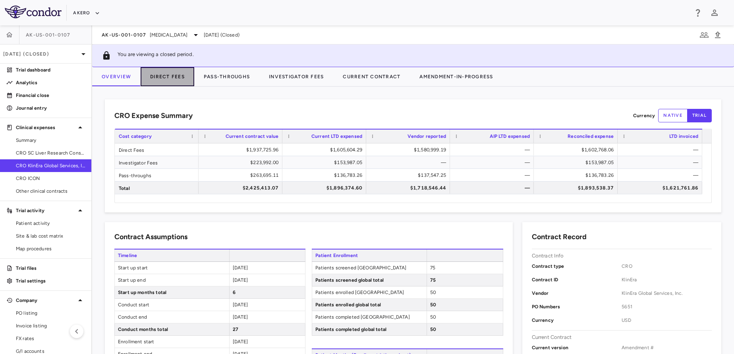
click at [181, 77] on button "Direct Fees" at bounding box center [168, 76] width 54 height 19
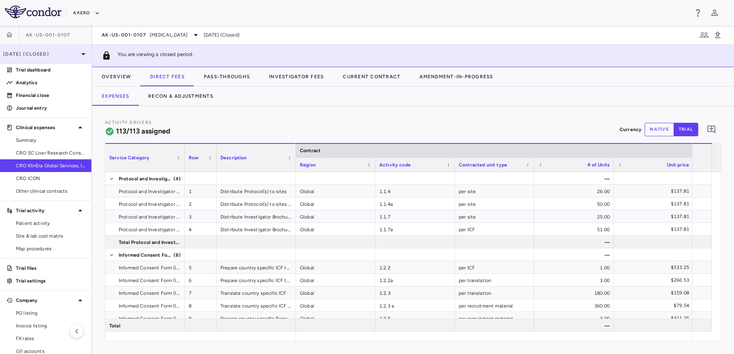
click at [54, 57] on p "[DATE] (Closed)" at bounding box center [40, 53] width 75 height 7
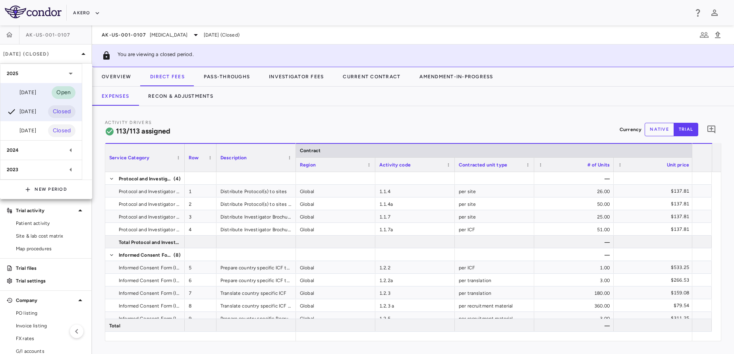
click at [40, 86] on div "[DATE] Open" at bounding box center [40, 92] width 81 height 19
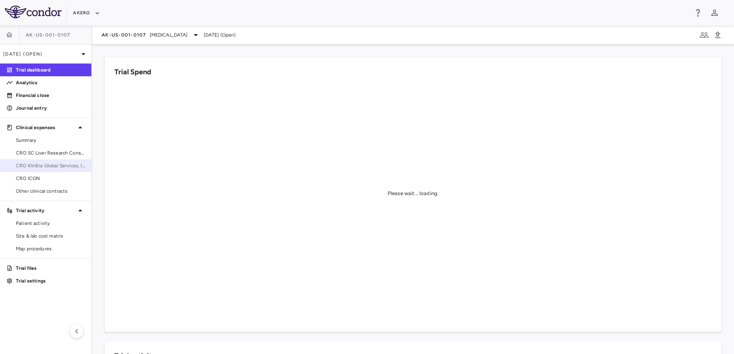
click at [41, 162] on span "CRO KlinEra Global Services, Inc." at bounding box center [50, 165] width 69 height 7
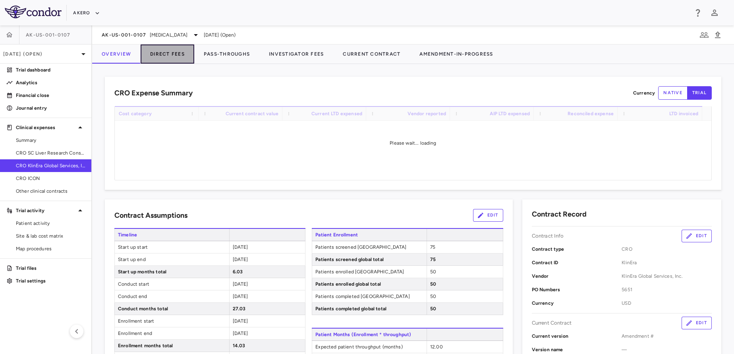
click at [162, 56] on button "Direct Fees" at bounding box center [168, 53] width 54 height 19
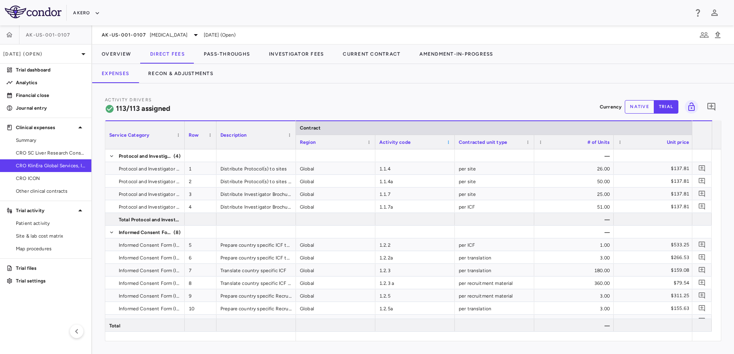
click at [447, 142] on span at bounding box center [448, 142] width 5 height 5
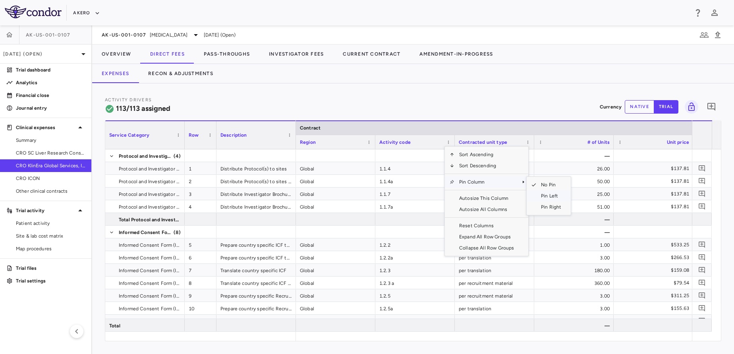
click at [542, 198] on span "Pin Left" at bounding box center [551, 195] width 30 height 11
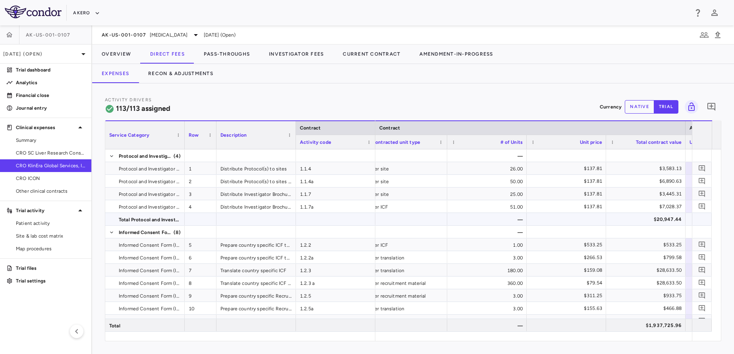
scroll to position [0, 218]
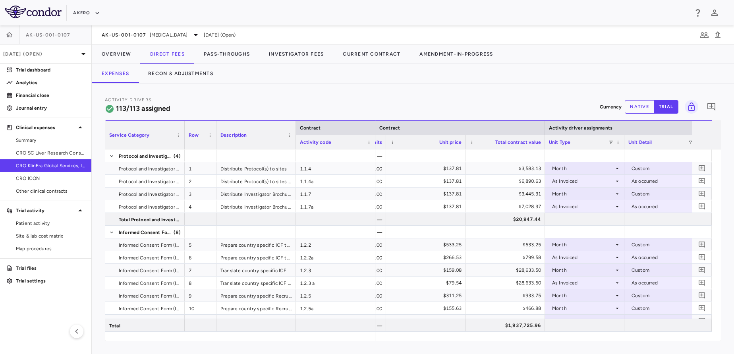
click at [608, 142] on div "Unit Type" at bounding box center [579, 142] width 60 height 10
click at [610, 138] on div "Unit Type 1" at bounding box center [584, 142] width 71 height 14
click at [610, 143] on span at bounding box center [610, 142] width 5 height 5
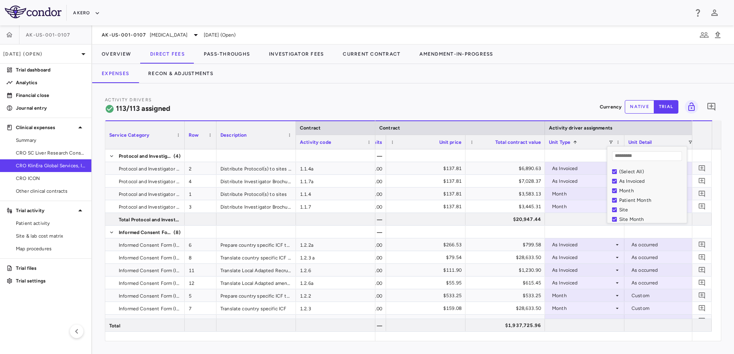
click at [623, 173] on div "(Select All)" at bounding box center [651, 172] width 65 height 6
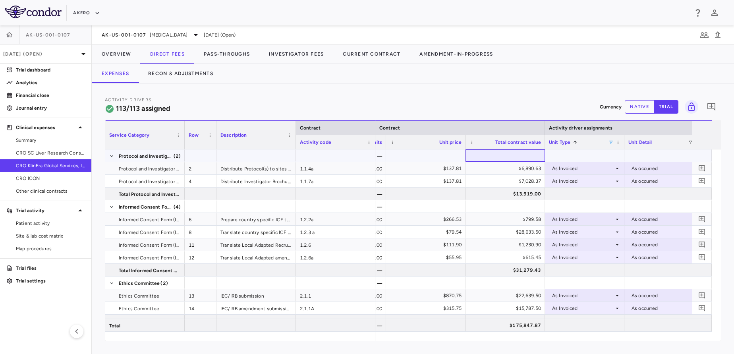
click at [485, 150] on div at bounding box center [504, 156] width 71 height 12
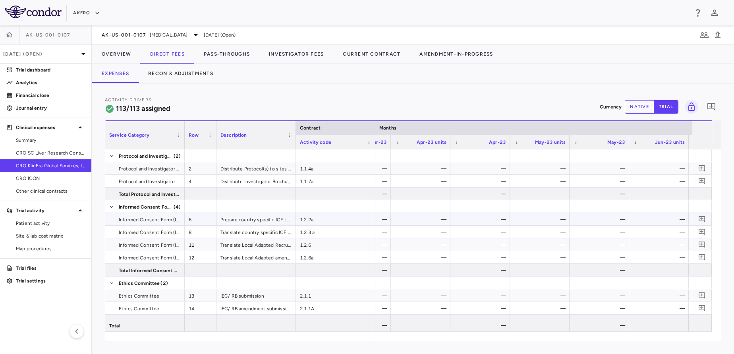
scroll to position [0, 1640]
click at [631, 109] on button "native" at bounding box center [639, 107] width 29 height 14
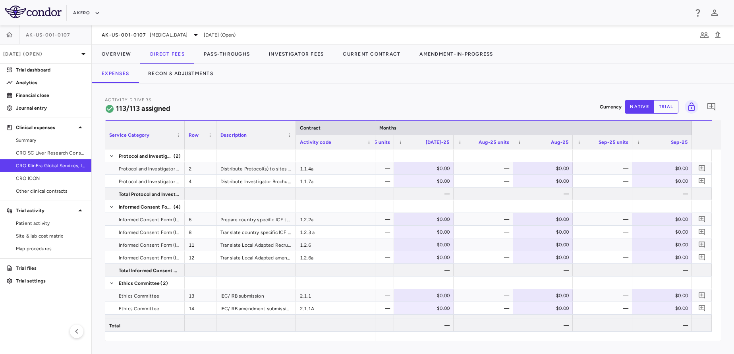
type button "native"
click at [598, 221] on div "—" at bounding box center [604, 219] width 48 height 13
type input "***"
click at [668, 232] on div "$0.00" at bounding box center [663, 232] width 48 height 13
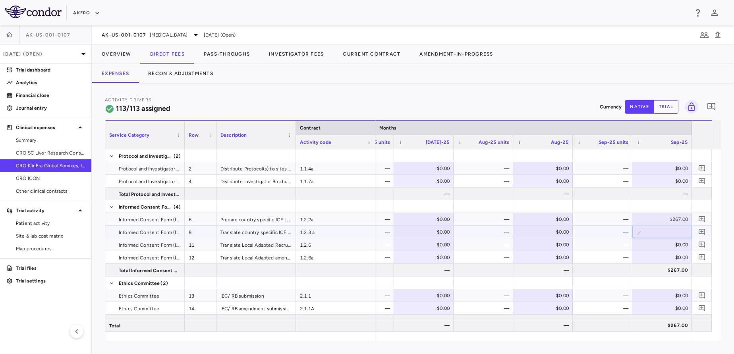
click at [668, 232] on input "number" at bounding box center [667, 232] width 47 height 13
type input "***"
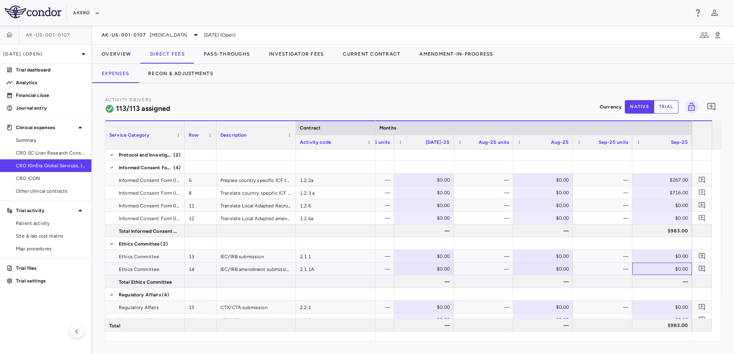
click at [654, 265] on div "$0.00" at bounding box center [663, 268] width 48 height 13
click at [654, 265] on input "number" at bounding box center [667, 269] width 47 height 13
type input "****"
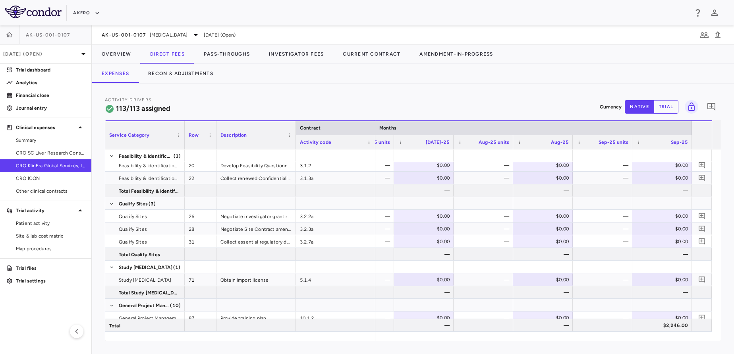
scroll to position [288, 0]
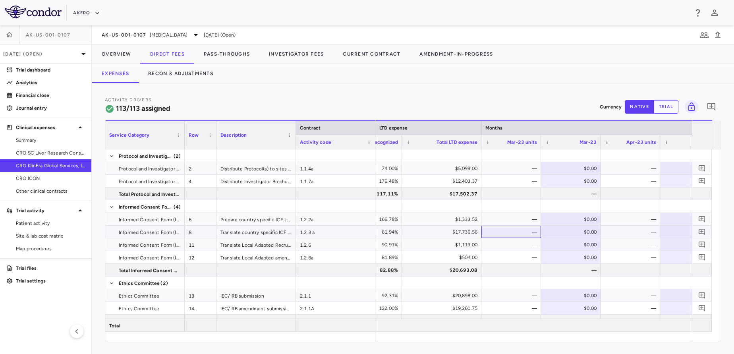
click at [524, 226] on div "—" at bounding box center [511, 232] width 60 height 12
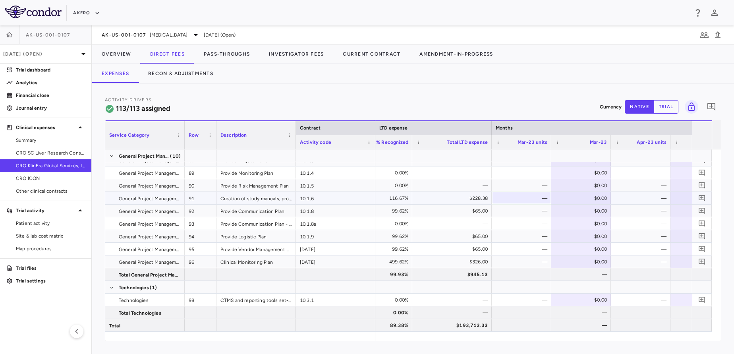
click at [542, 198] on div "—" at bounding box center [523, 198] width 48 height 13
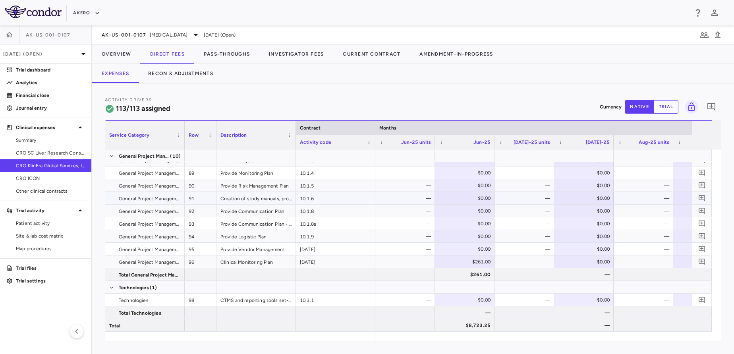
scroll to position [0, 4249]
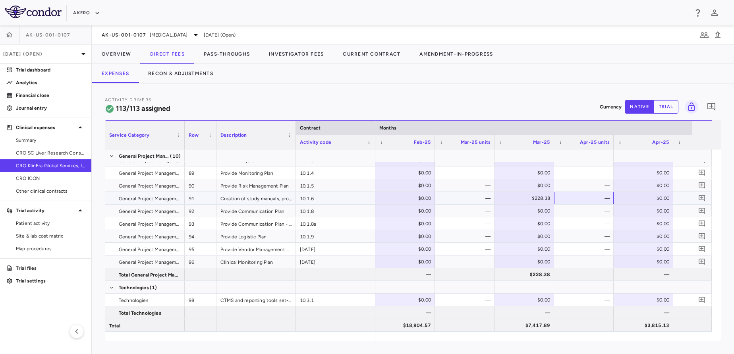
click at [582, 201] on div "—" at bounding box center [585, 198] width 48 height 13
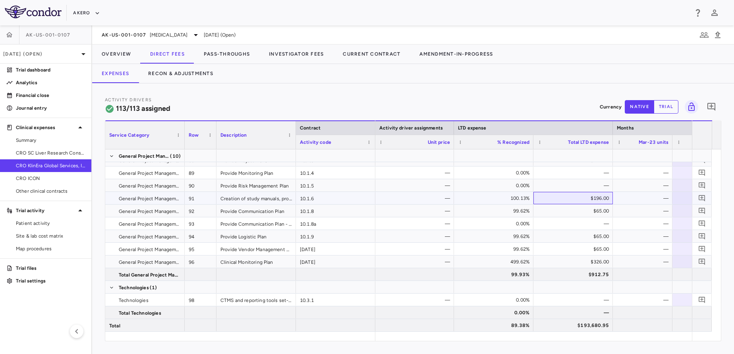
click at [566, 198] on div "$196.00" at bounding box center [574, 198] width 68 height 13
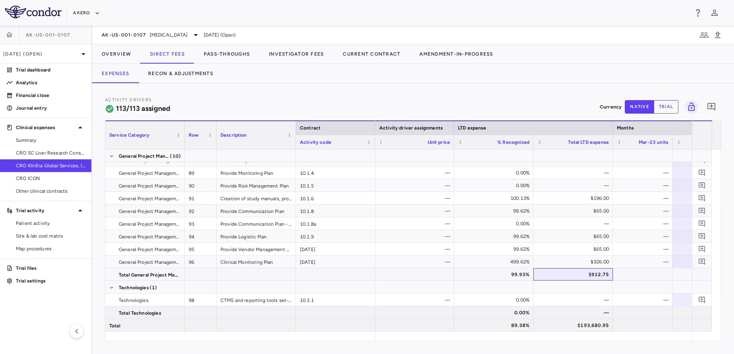
click at [550, 270] on div "$912.75" at bounding box center [574, 274] width 68 height 13
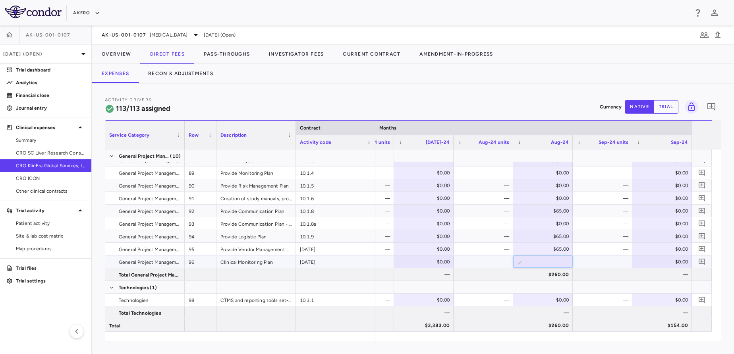
type input "*"
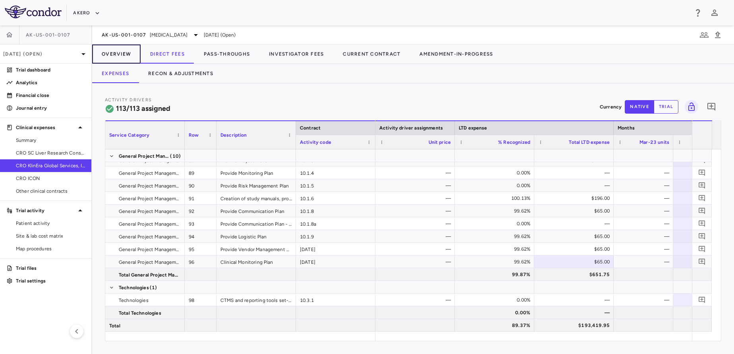
click at [121, 60] on button "Overview" at bounding box center [116, 53] width 48 height 19
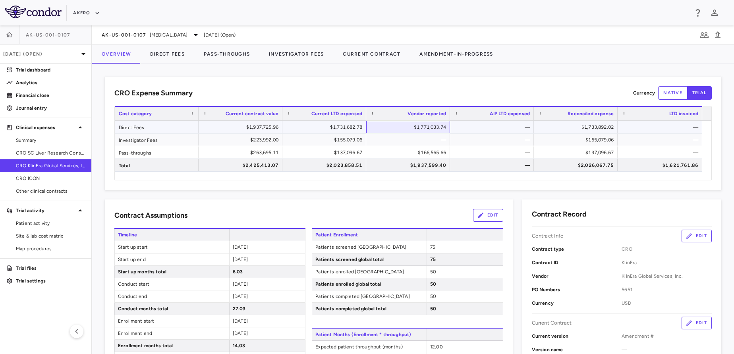
click at [384, 128] on div "$1,771,033.74" at bounding box center [409, 127] width 73 height 13
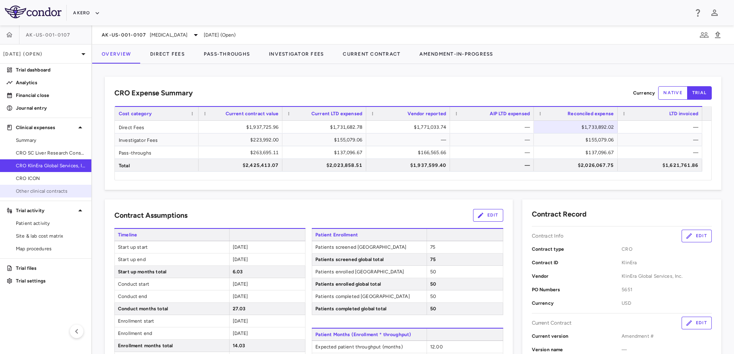
click at [40, 189] on span "Other clinical contracts" at bounding box center [50, 190] width 69 height 7
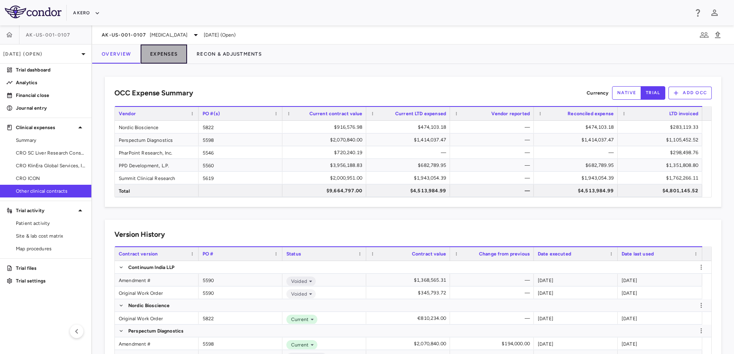
click at [163, 45] on button "Expenses" at bounding box center [164, 53] width 46 height 19
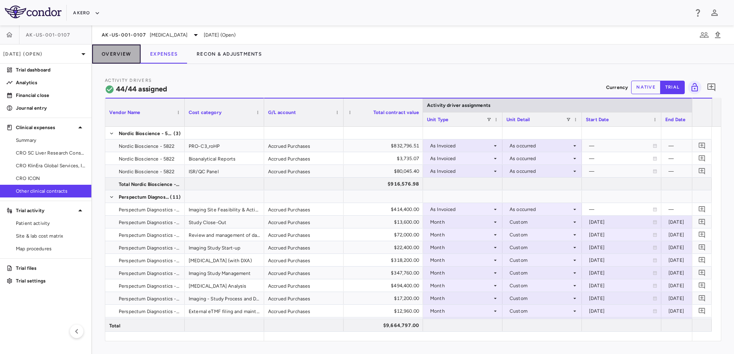
click at [122, 57] on button "Overview" at bounding box center [116, 53] width 48 height 19
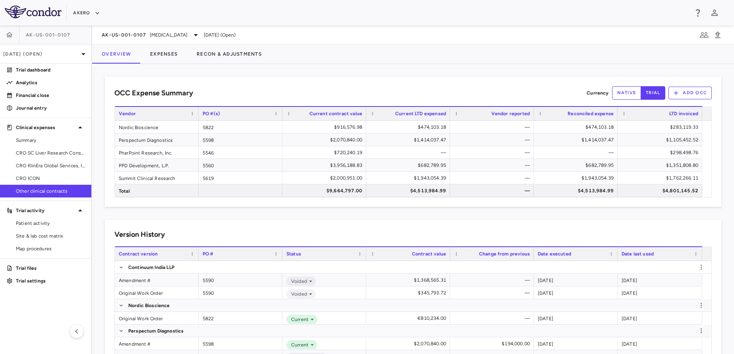
click at [616, 95] on button "native" at bounding box center [626, 93] width 29 height 14
type button "native"
click at [644, 86] on button "trial" at bounding box center [652, 93] width 25 height 14
type button "trial"
click at [621, 91] on button "native" at bounding box center [626, 93] width 29 height 14
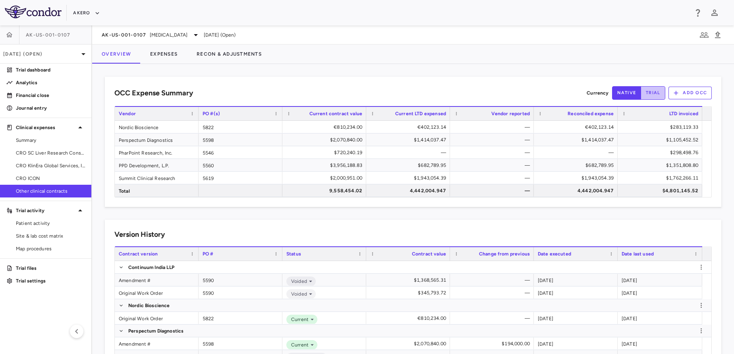
click at [640, 96] on button "trial" at bounding box center [652, 93] width 25 height 14
click at [165, 48] on button "Expenses" at bounding box center [164, 53] width 46 height 19
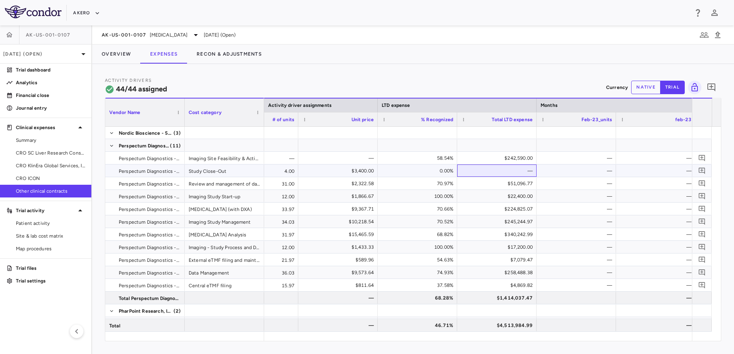
click at [479, 174] on div "—" at bounding box center [498, 170] width 68 height 13
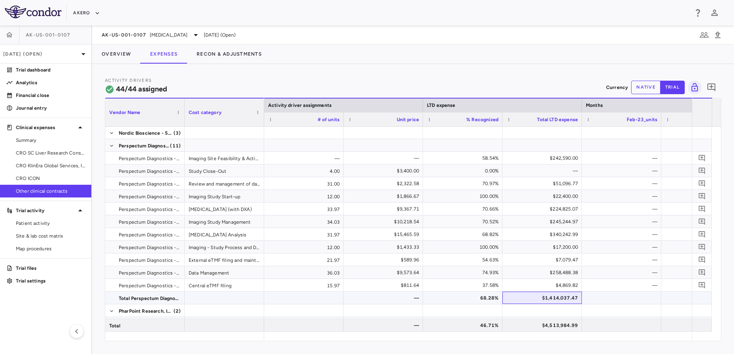
click at [572, 294] on div "$1,414,037.47" at bounding box center [543, 297] width 68 height 13
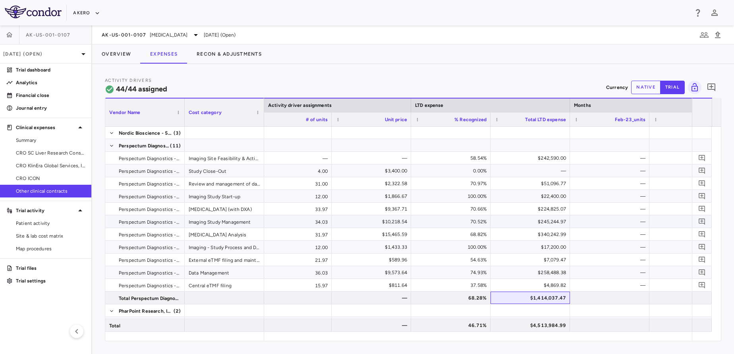
scroll to position [0, 727]
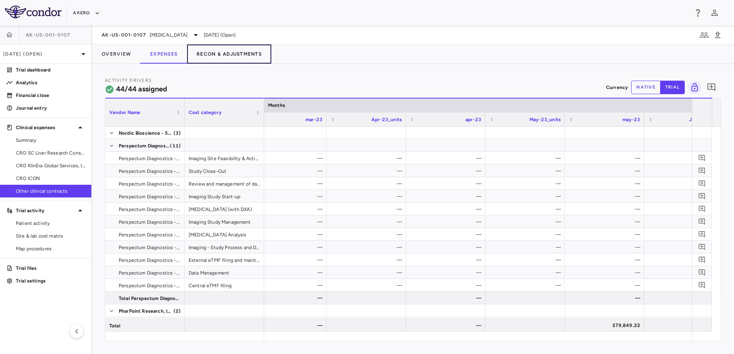
click at [247, 56] on button "Recon & Adjustments" at bounding box center [229, 53] width 84 height 19
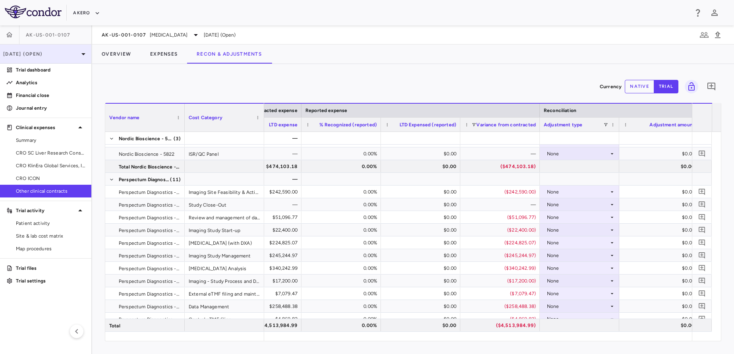
click at [64, 51] on p "[DATE] (Open)" at bounding box center [40, 53] width 75 height 7
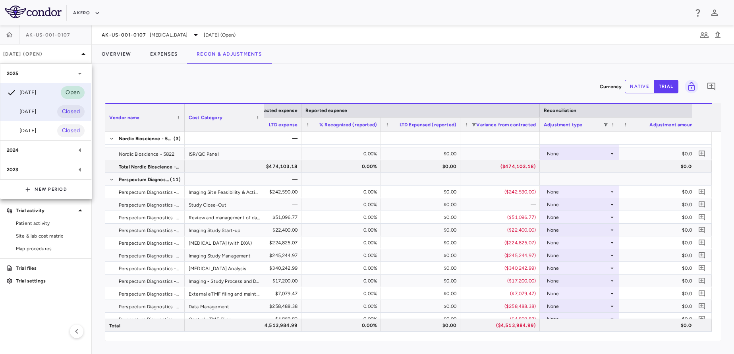
click at [52, 105] on div "[DATE] Closed" at bounding box center [45, 111] width 91 height 19
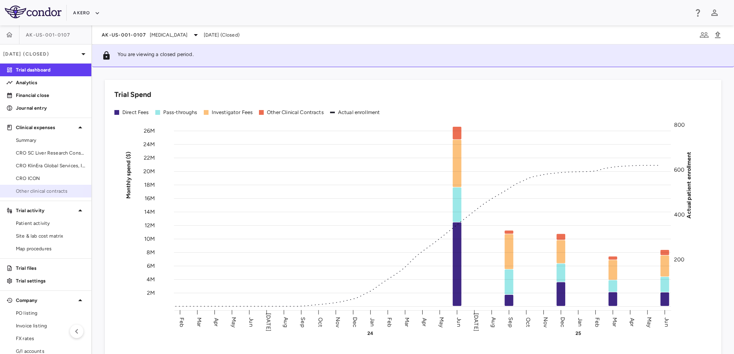
click at [37, 188] on span "Other clinical contracts" at bounding box center [50, 190] width 69 height 7
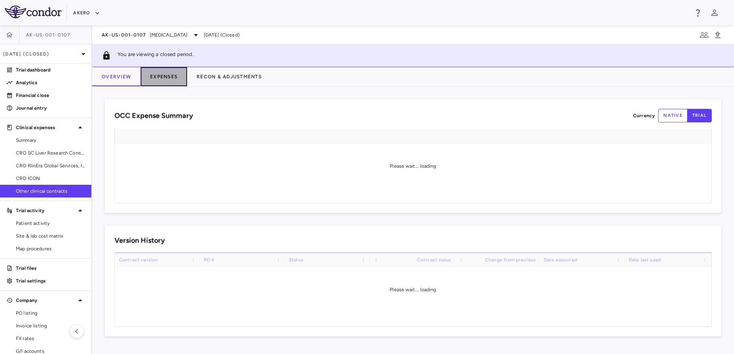
click at [173, 80] on button "Expenses" at bounding box center [164, 76] width 46 height 19
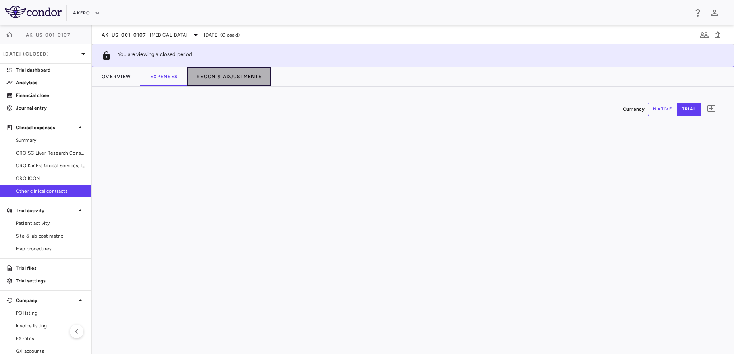
click at [199, 75] on button "Recon & Adjustments" at bounding box center [229, 76] width 84 height 19
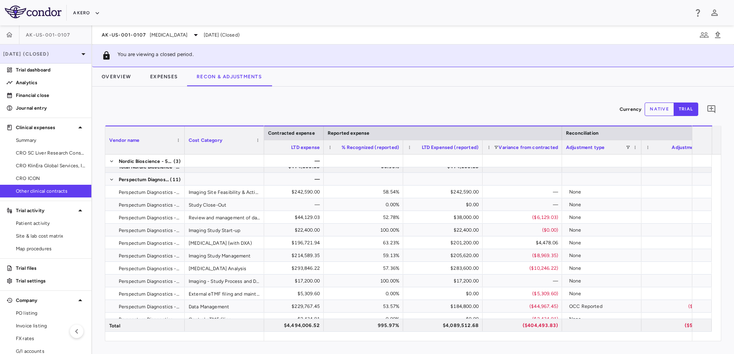
click at [60, 54] on p "[DATE] (Closed)" at bounding box center [40, 53] width 75 height 7
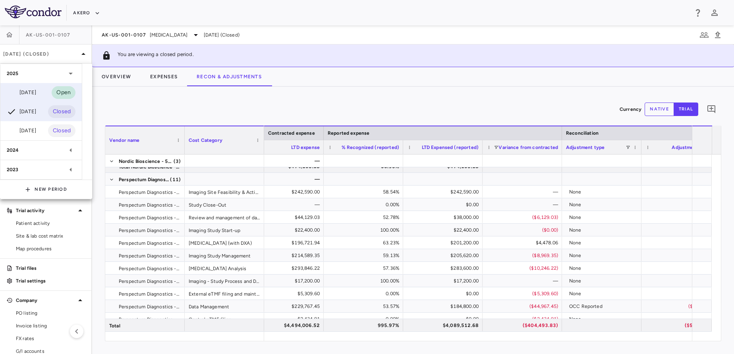
click at [46, 89] on div "[DATE] Open" at bounding box center [40, 92] width 81 height 19
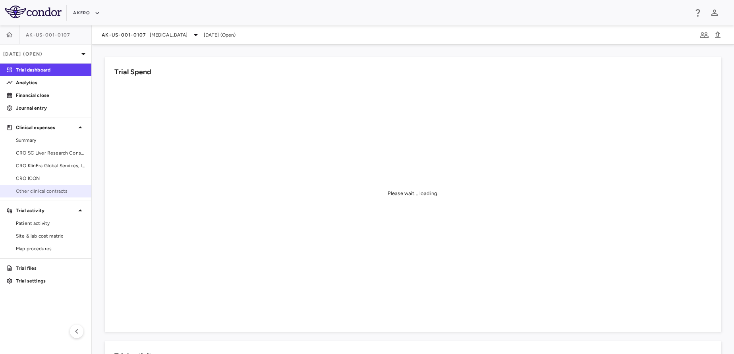
click at [56, 187] on link "Other clinical contracts" at bounding box center [45, 191] width 91 height 12
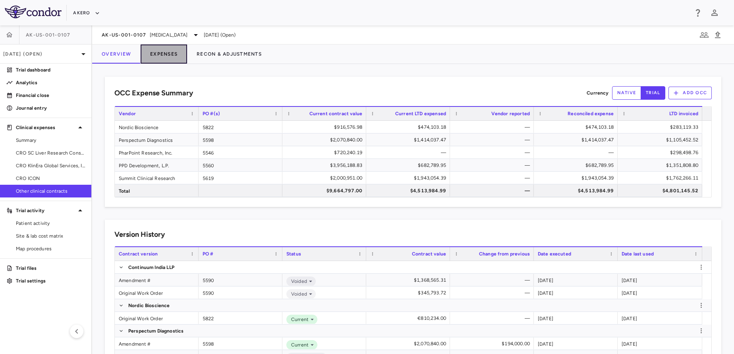
click at [179, 57] on button "Expenses" at bounding box center [164, 53] width 46 height 19
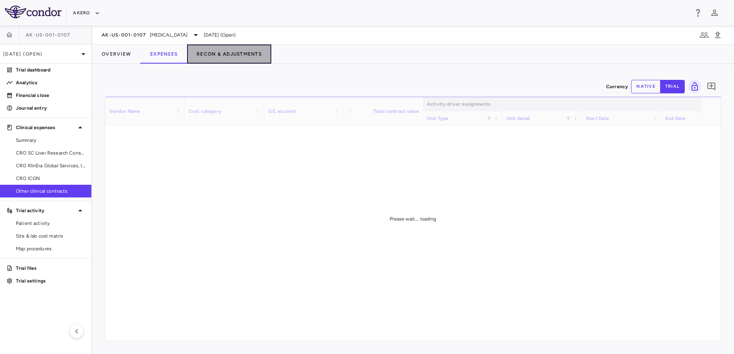
click at [212, 54] on button "Recon & Adjustments" at bounding box center [229, 53] width 84 height 19
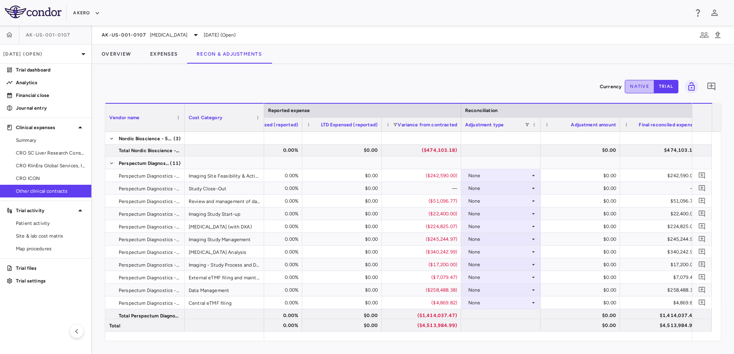
click at [636, 89] on button "native" at bounding box center [639, 87] width 29 height 14
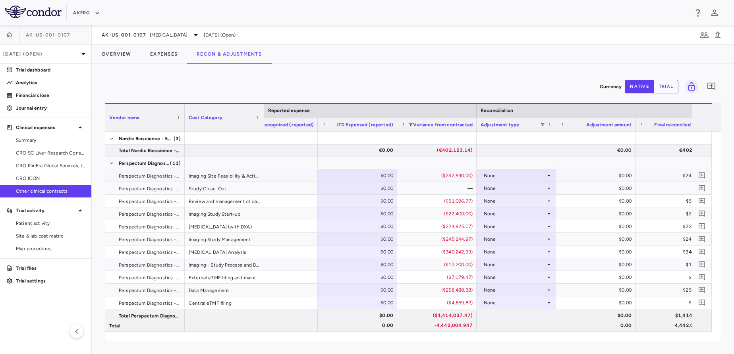
click at [374, 176] on div "$0.00" at bounding box center [359, 175] width 68 height 13
click at [374, 176] on input "number" at bounding box center [363, 176] width 67 height 13
type input "******"
click at [127, 53] on button "Overview" at bounding box center [116, 53] width 48 height 19
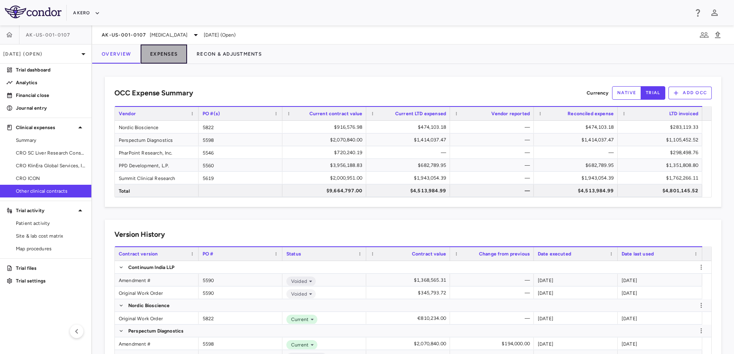
click at [162, 55] on button "Expenses" at bounding box center [164, 53] width 46 height 19
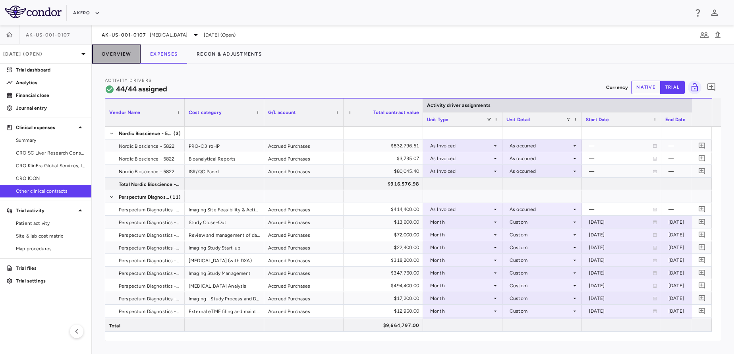
click at [120, 56] on button "Overview" at bounding box center [116, 53] width 48 height 19
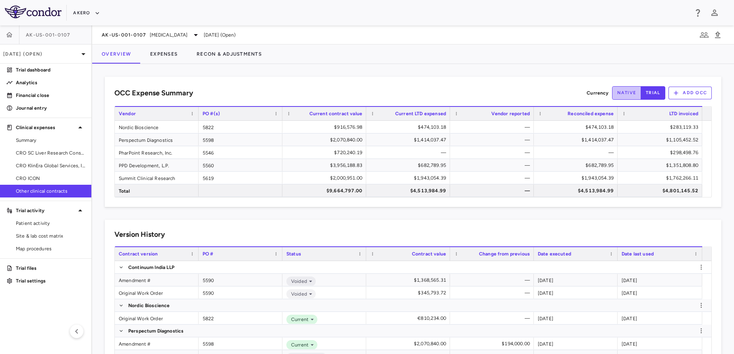
click at [622, 94] on button "native" at bounding box center [626, 93] width 29 height 14
click at [642, 91] on button "trial" at bounding box center [652, 93] width 25 height 14
click at [614, 93] on button "native" at bounding box center [626, 93] width 29 height 14
click at [645, 91] on button "trial" at bounding box center [652, 93] width 25 height 14
type button "trial"
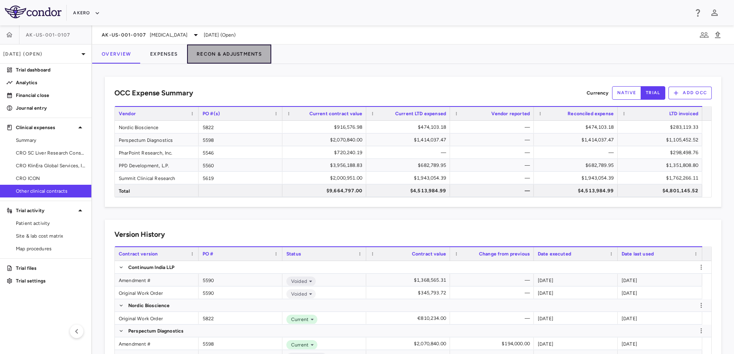
click at [221, 47] on button "Recon & Adjustments" at bounding box center [229, 53] width 84 height 19
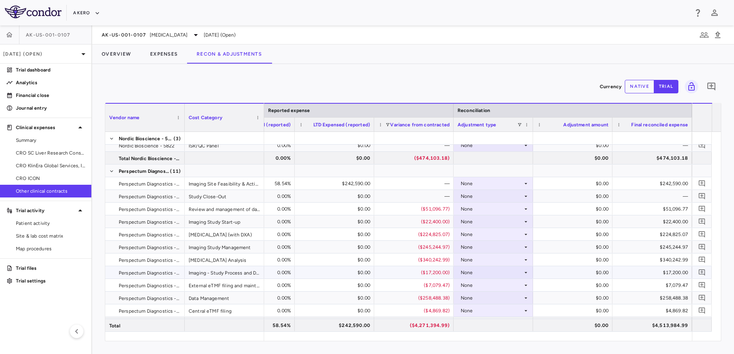
scroll to position [45, 0]
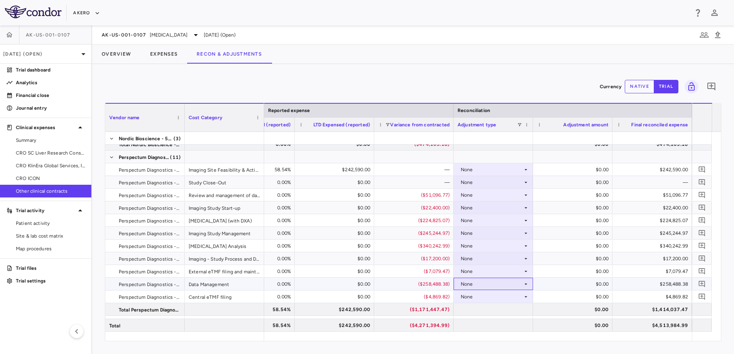
click at [482, 280] on div "None" at bounding box center [492, 284] width 62 height 13
click at [496, 309] on li "Other" at bounding box center [493, 311] width 79 height 12
click at [645, 83] on button "native" at bounding box center [639, 87] width 29 height 14
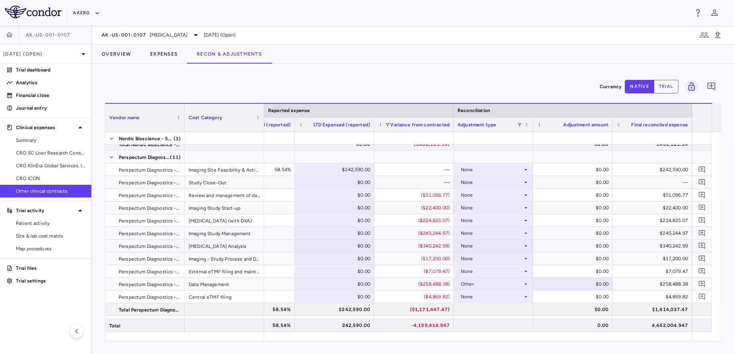
type button "native"
click at [504, 244] on div "None" at bounding box center [492, 245] width 62 height 13
click at [492, 270] on li "Other" at bounding box center [493, 273] width 79 height 12
click at [118, 49] on button "Overview" at bounding box center [116, 53] width 48 height 19
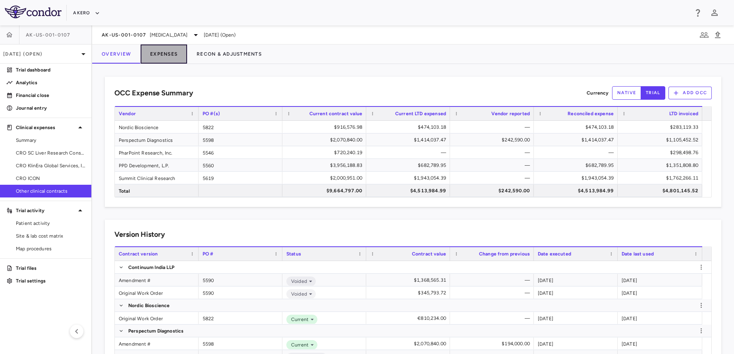
click at [162, 52] on button "Expenses" at bounding box center [164, 53] width 46 height 19
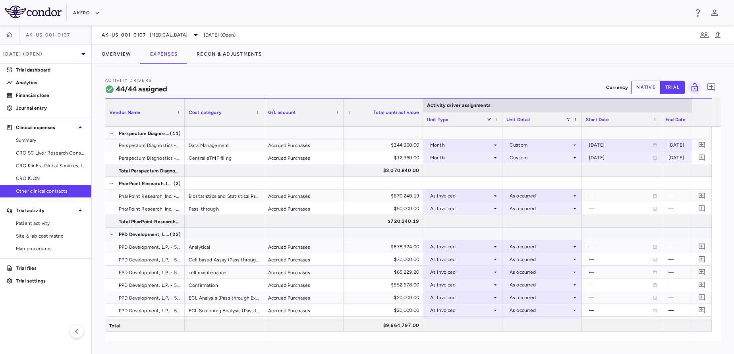
scroll to position [179, 0]
click at [354, 198] on div "$670,240.19" at bounding box center [385, 195] width 68 height 13
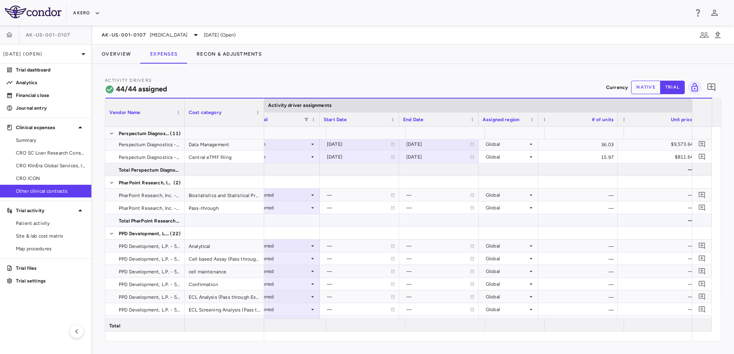
scroll to position [0, 262]
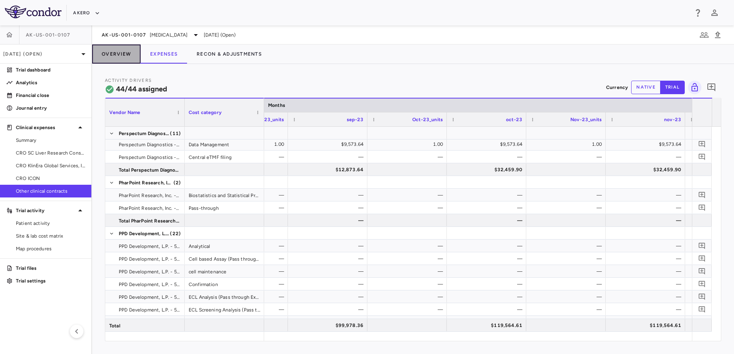
click at [110, 58] on button "Overview" at bounding box center [116, 53] width 48 height 19
